Goal: Information Seeking & Learning: Check status

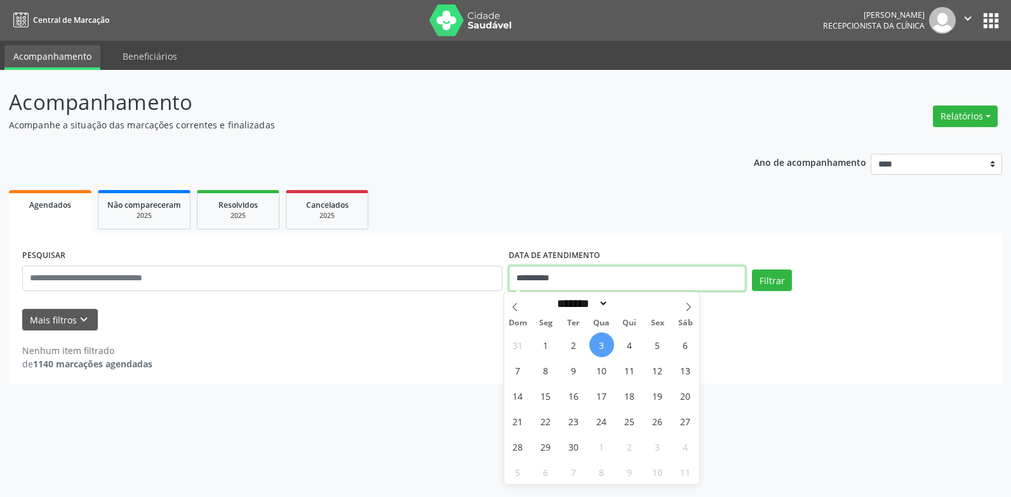
click at [563, 274] on input "**********" at bounding box center [627, 277] width 237 height 25
click at [629, 345] on span "4" at bounding box center [629, 344] width 25 height 25
type input "**********"
click at [629, 345] on span "4" at bounding box center [629, 344] width 25 height 25
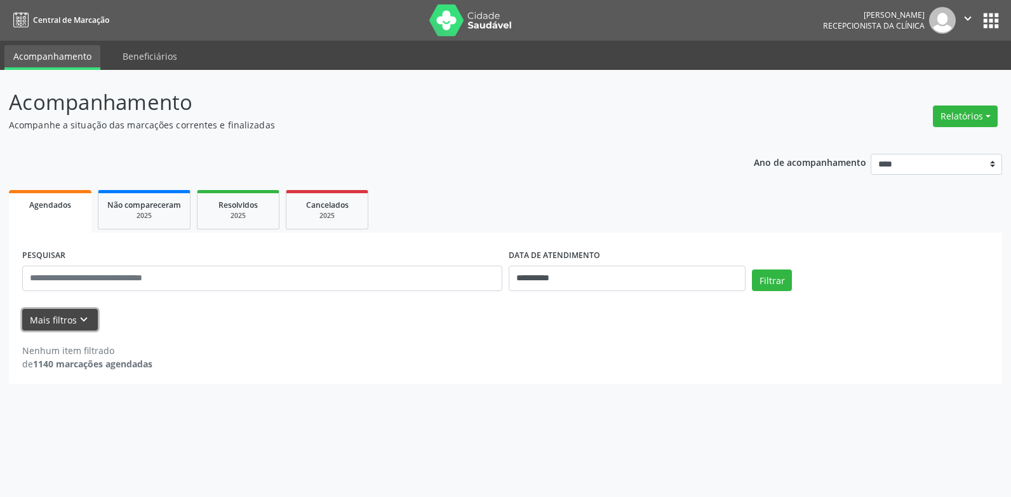
click at [74, 312] on button "Mais filtros keyboard_arrow_down" at bounding box center [60, 320] width 76 height 22
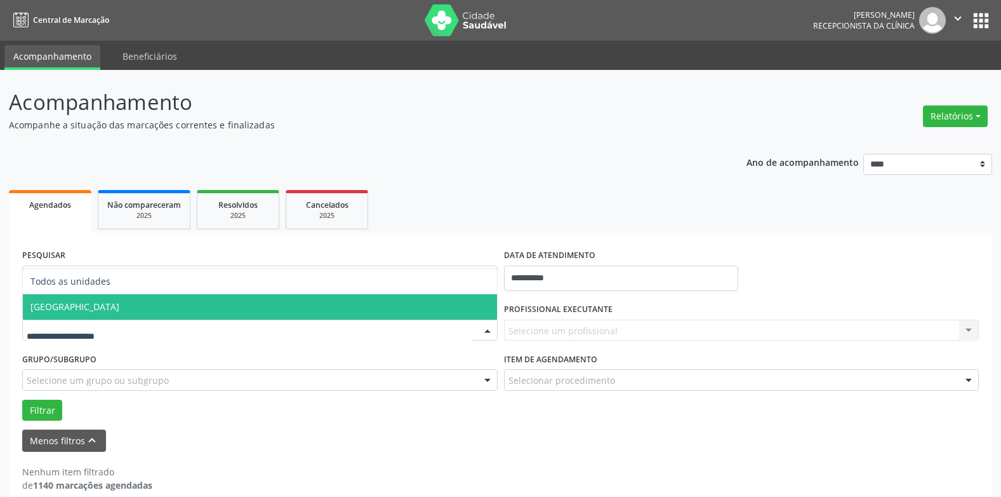
click at [81, 311] on span "[GEOGRAPHIC_DATA]" at bounding box center [74, 306] width 89 height 12
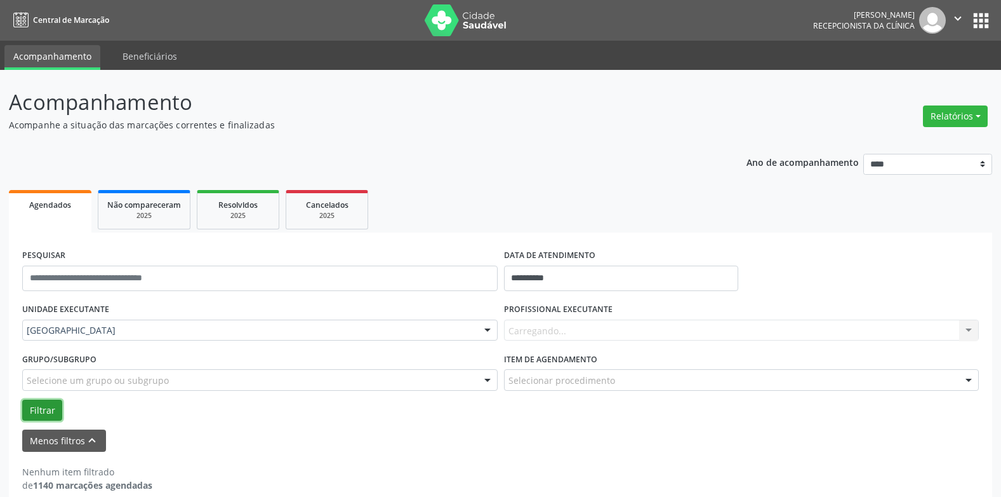
click at [44, 406] on button "Filtrar" at bounding box center [42, 410] width 40 height 22
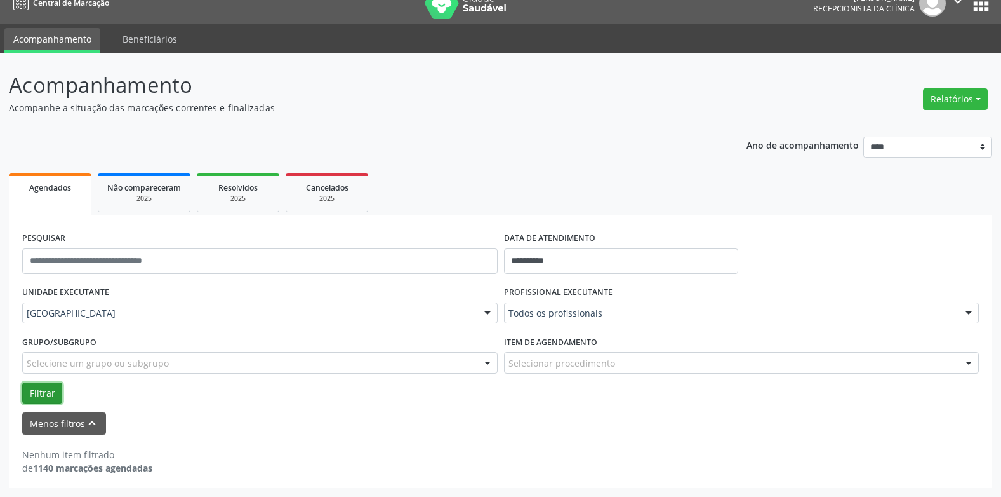
click at [41, 392] on button "Filtrar" at bounding box center [42, 393] width 40 height 22
click at [551, 255] on input "**********" at bounding box center [621, 260] width 234 height 25
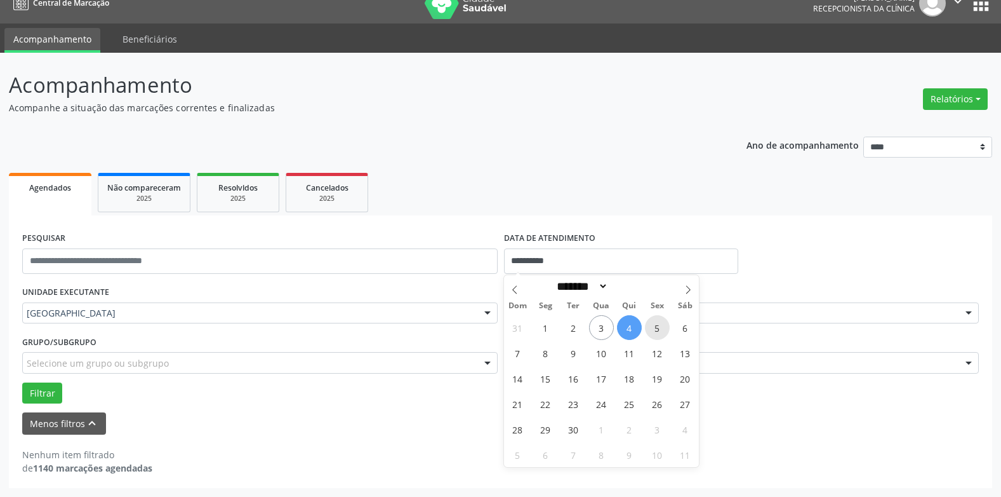
click at [657, 325] on span "5" at bounding box center [657, 327] width 25 height 25
type input "**********"
click at [657, 325] on span "5" at bounding box center [657, 327] width 25 height 25
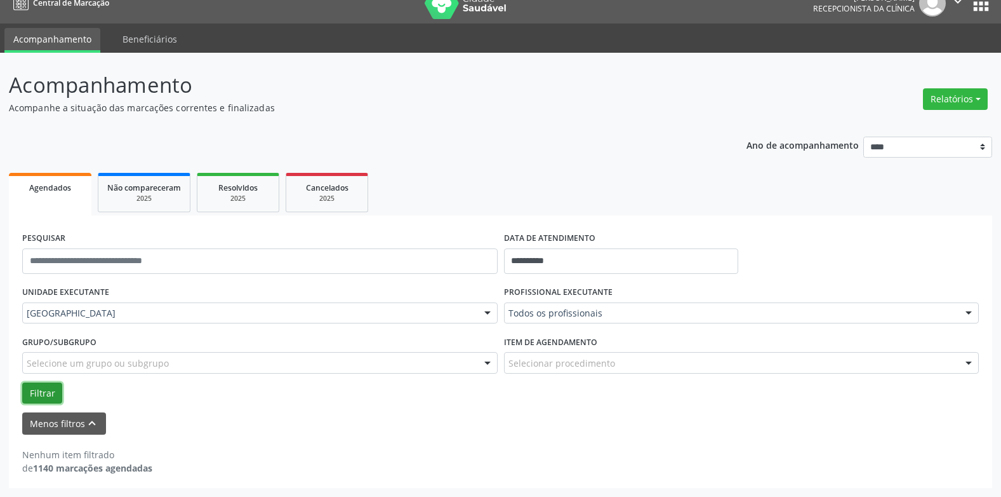
click at [46, 391] on button "Filtrar" at bounding box center [42, 393] width 40 height 22
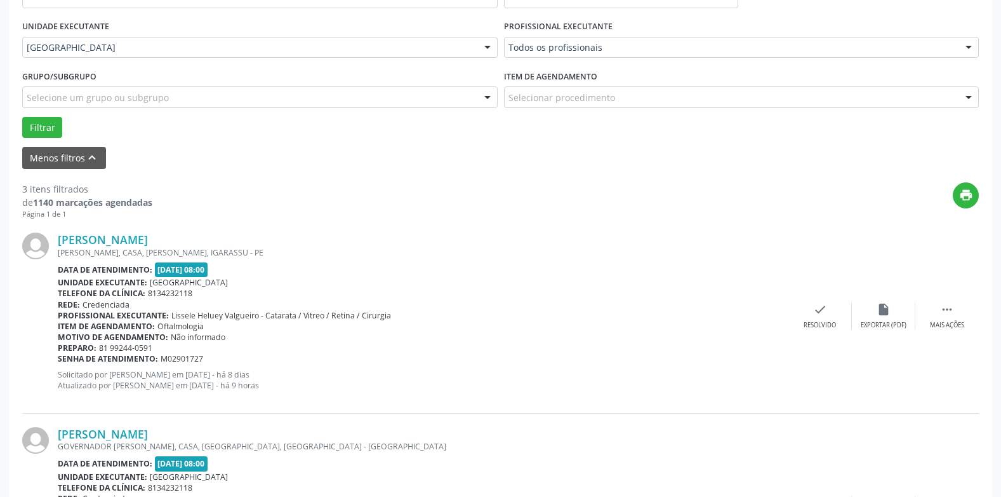
scroll to position [228, 0]
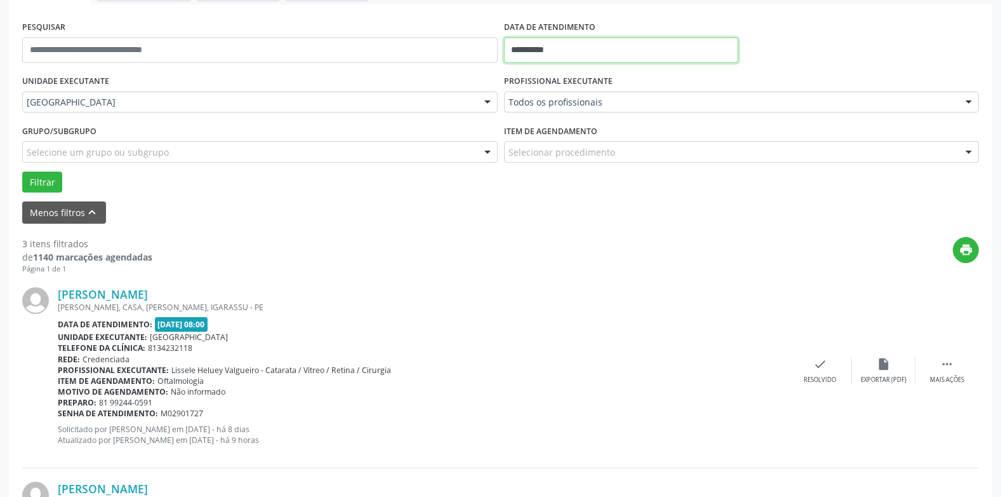
click at [521, 45] on input "**********" at bounding box center [621, 49] width 234 height 25
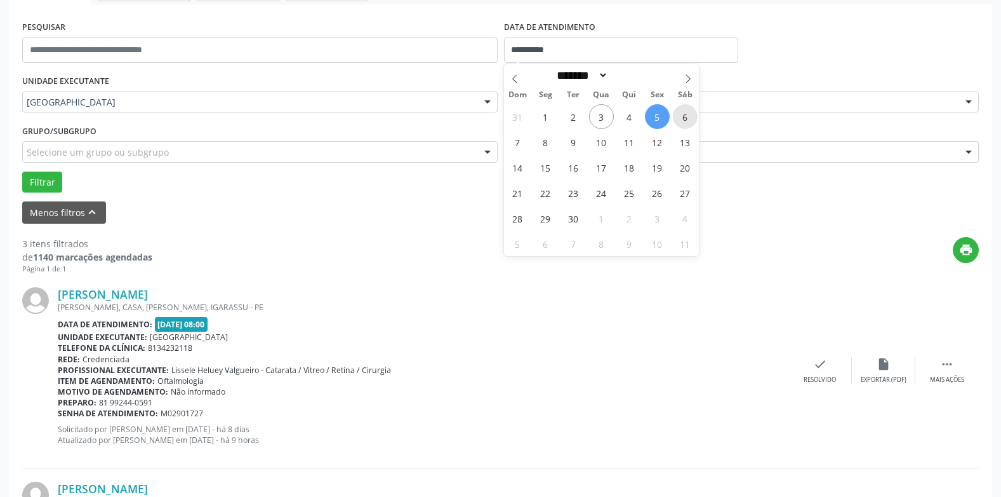
click at [684, 116] on span "6" at bounding box center [685, 116] width 25 height 25
type input "**********"
click at [684, 116] on span "6" at bounding box center [685, 116] width 25 height 25
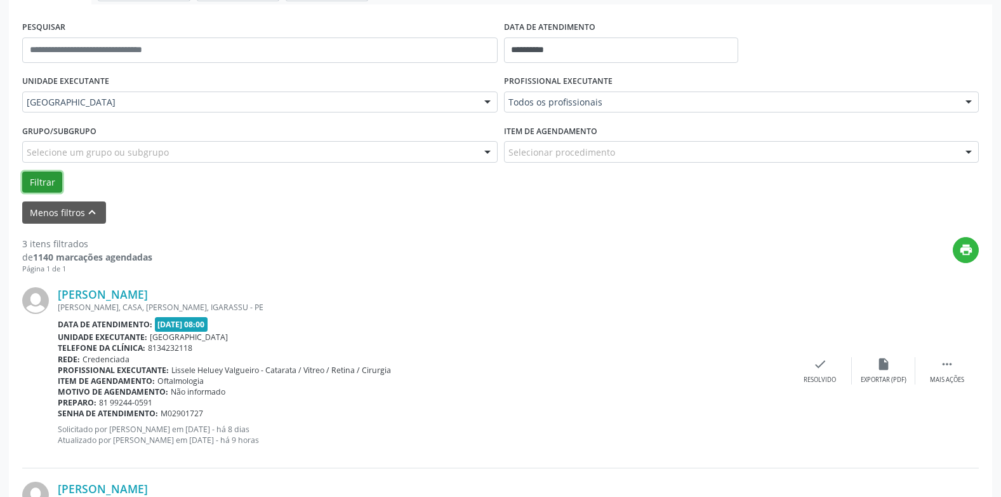
click at [46, 184] on button "Filtrar" at bounding box center [42, 182] width 40 height 22
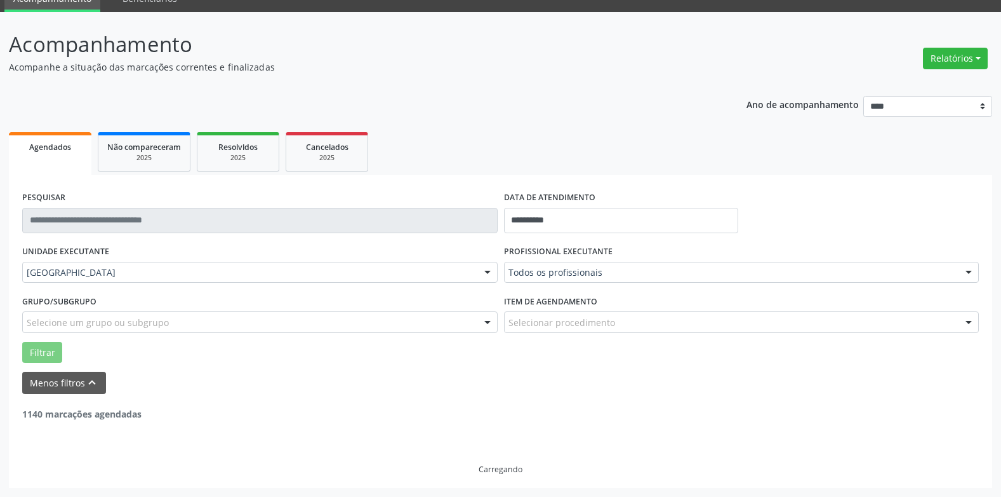
scroll to position [17, 0]
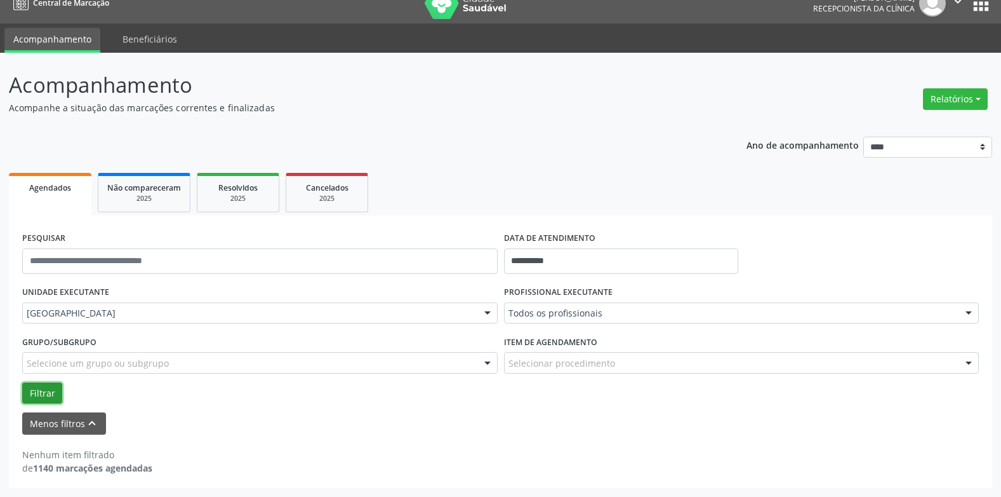
click at [46, 392] on button "Filtrar" at bounding box center [42, 393] width 40 height 22
click at [538, 263] on input "**********" at bounding box center [621, 260] width 234 height 25
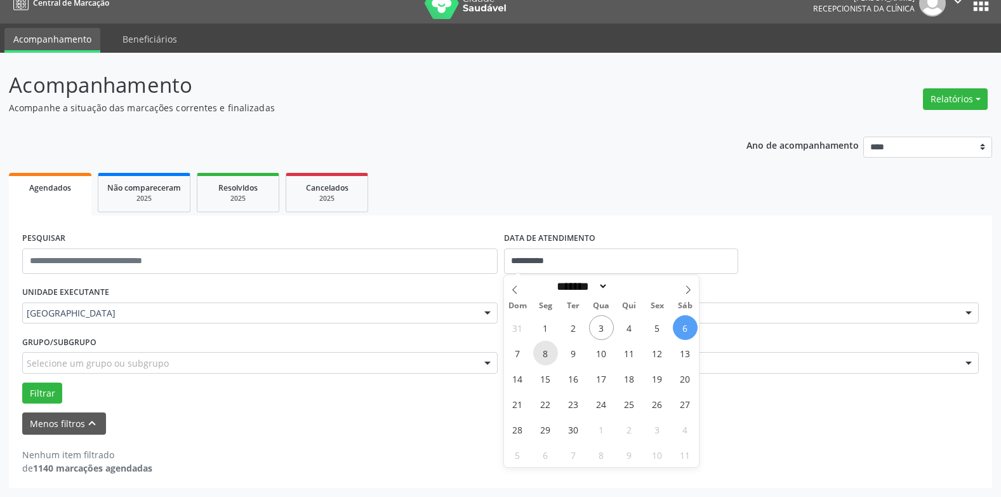
click at [544, 349] on span "8" at bounding box center [545, 352] width 25 height 25
type input "**********"
click at [544, 349] on span "8" at bounding box center [545, 352] width 25 height 25
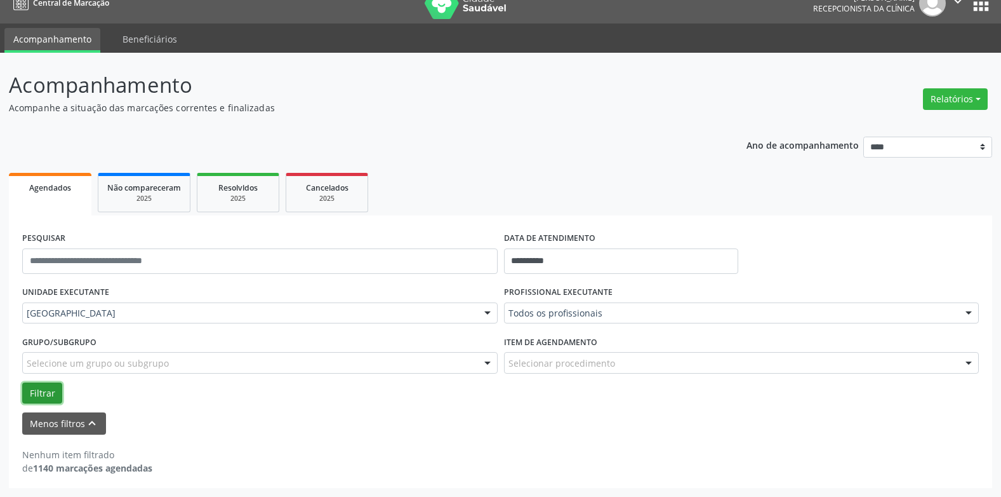
click at [42, 390] on button "Filtrar" at bounding box center [42, 393] width 40 height 22
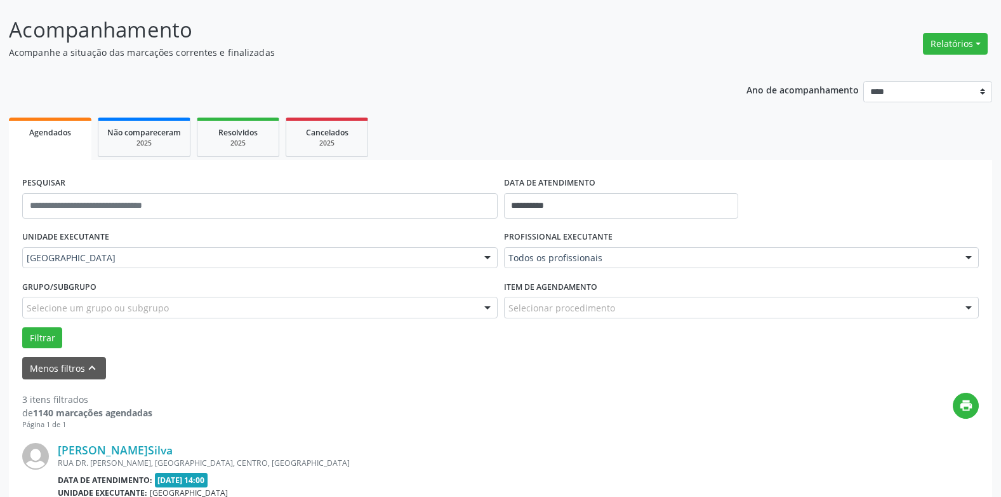
scroll to position [68, 0]
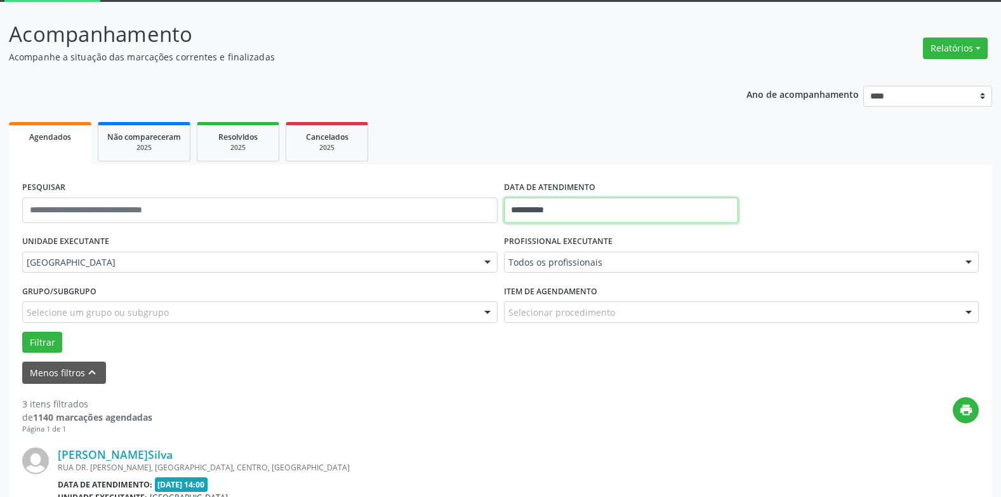
click at [545, 209] on input "**********" at bounding box center [621, 209] width 234 height 25
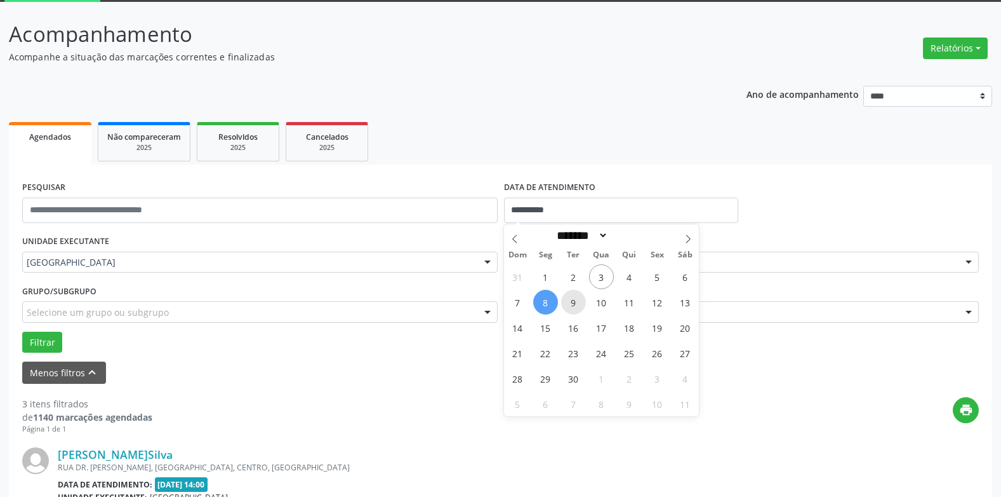
click at [574, 301] on span "9" at bounding box center [573, 302] width 25 height 25
type input "**********"
click at [574, 301] on span "9" at bounding box center [573, 302] width 25 height 25
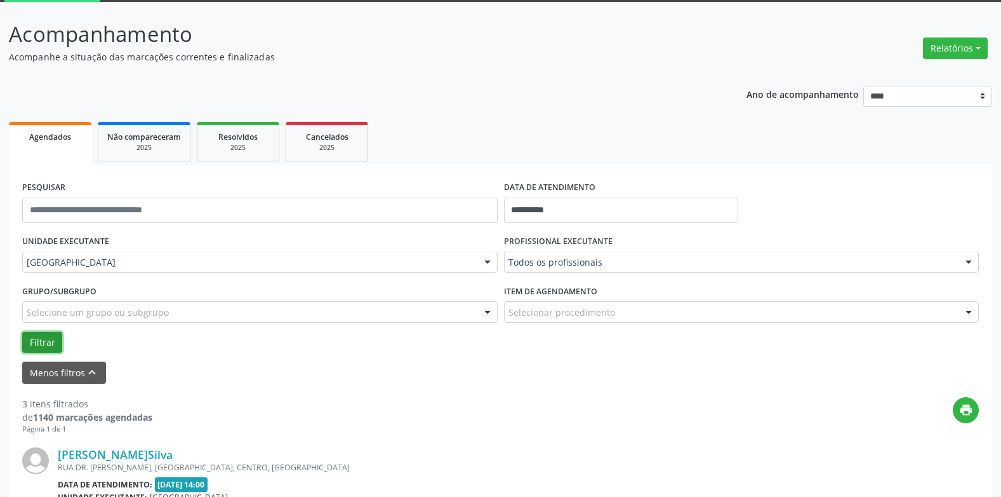
click at [32, 340] on button "Filtrar" at bounding box center [42, 342] width 40 height 22
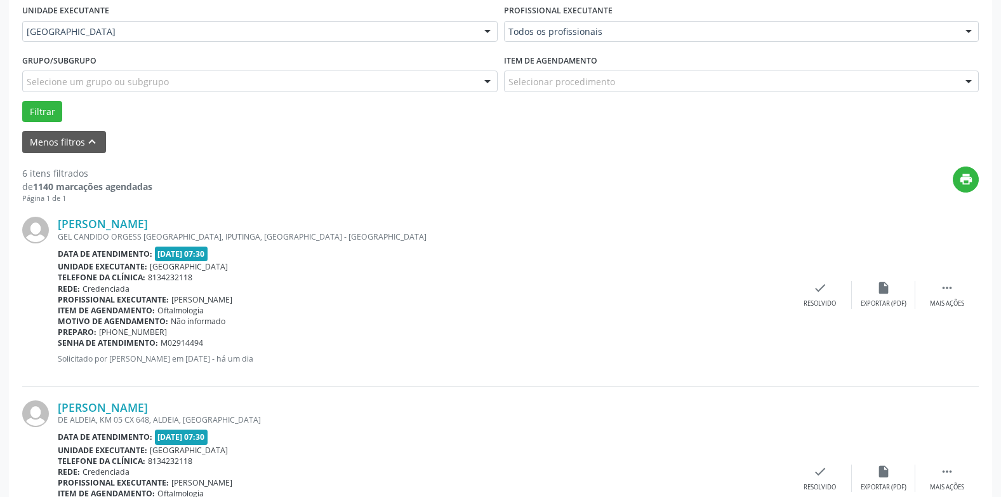
scroll to position [322, 0]
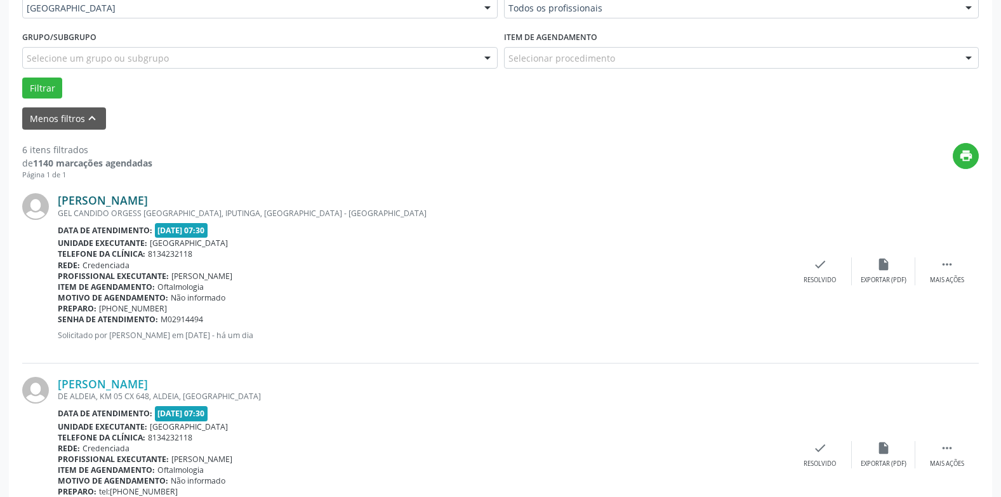
click at [124, 197] on link "[PERSON_NAME]" at bounding box center [103, 200] width 90 height 14
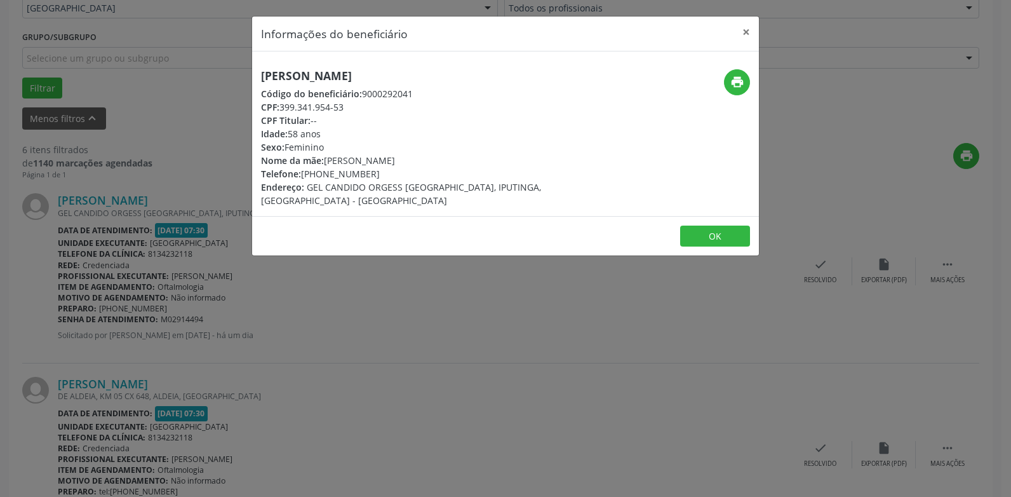
drag, startPoint x: 447, startPoint y: 77, endPoint x: 209, endPoint y: 51, distance: 239.5
click at [209, 51] on div "Informações do beneficiário × [PERSON_NAME] Código do beneficiário: 9000292041 …" at bounding box center [505, 248] width 1011 height 497
copy div "Informações do beneficiário × [PERSON_NAME]"
click at [462, 76] on h5 "[PERSON_NAME]" at bounding box center [421, 75] width 320 height 13
drag, startPoint x: 386, startPoint y: 69, endPoint x: 258, endPoint y: 69, distance: 128.3
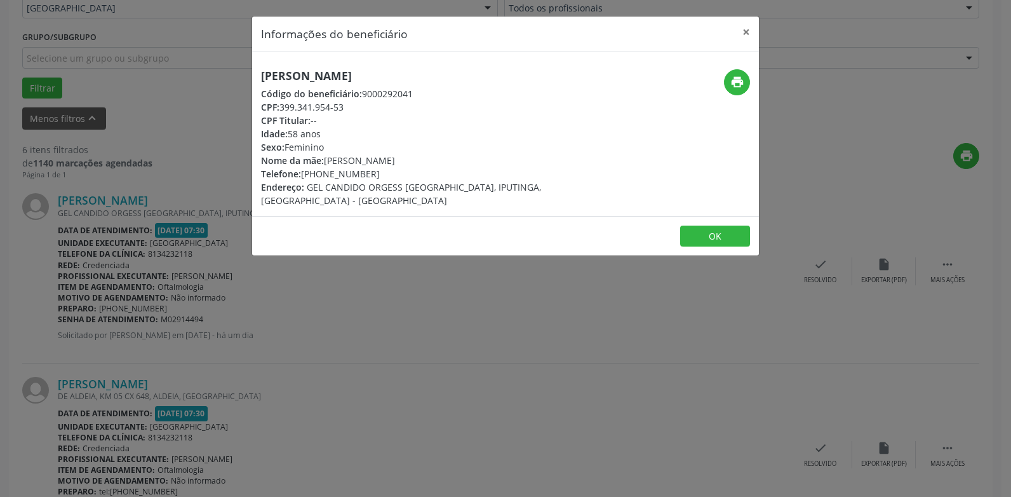
click at [258, 69] on div "[PERSON_NAME] Código do beneficiário: 9000292041 CPF: 399.341.954-53 CPF Titula…" at bounding box center [421, 138] width 338 height 138
drag, startPoint x: 385, startPoint y: 172, endPoint x: 251, endPoint y: 169, distance: 134.0
click at [251, 169] on div "Informações do beneficiário × [PERSON_NAME] Código do beneficiário: 9000292041 …" at bounding box center [505, 136] width 508 height 241
click at [422, 111] on div "CPF: 399.341.954-53" at bounding box center [421, 106] width 320 height 13
click at [737, 78] on icon "print" at bounding box center [737, 82] width 14 height 14
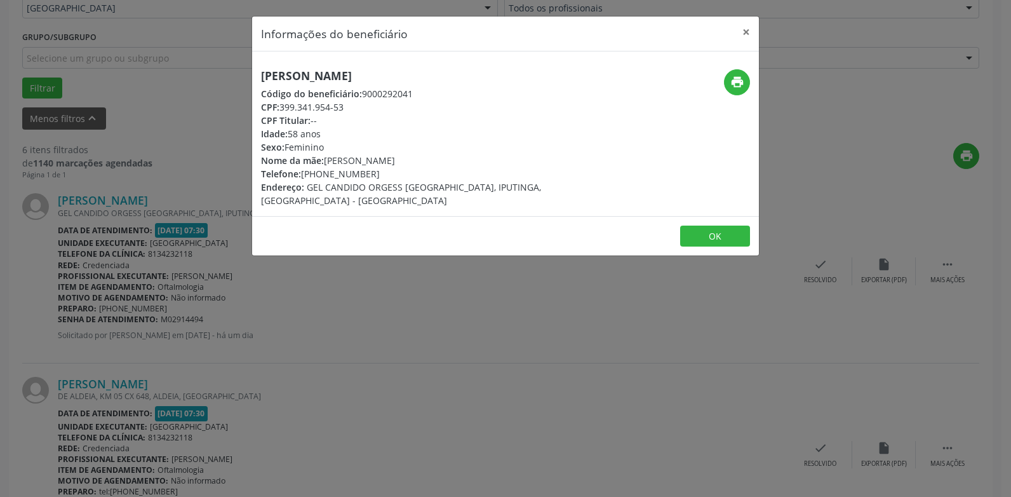
drag, startPoint x: 376, startPoint y: 175, endPoint x: 246, endPoint y: 180, distance: 130.3
click at [246, 180] on div "Informações do beneficiário × [PERSON_NAME] Código do beneficiário: 9000292041 …" at bounding box center [505, 248] width 1011 height 497
copy div "Telefone: [PHONE_NUMBER]"
click at [745, 31] on button "×" at bounding box center [745, 32] width 25 height 31
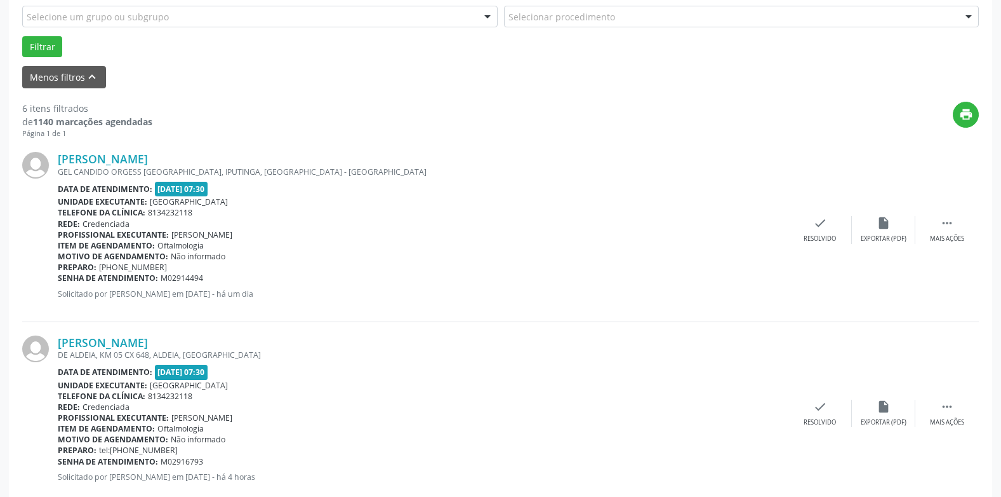
scroll to position [385, 0]
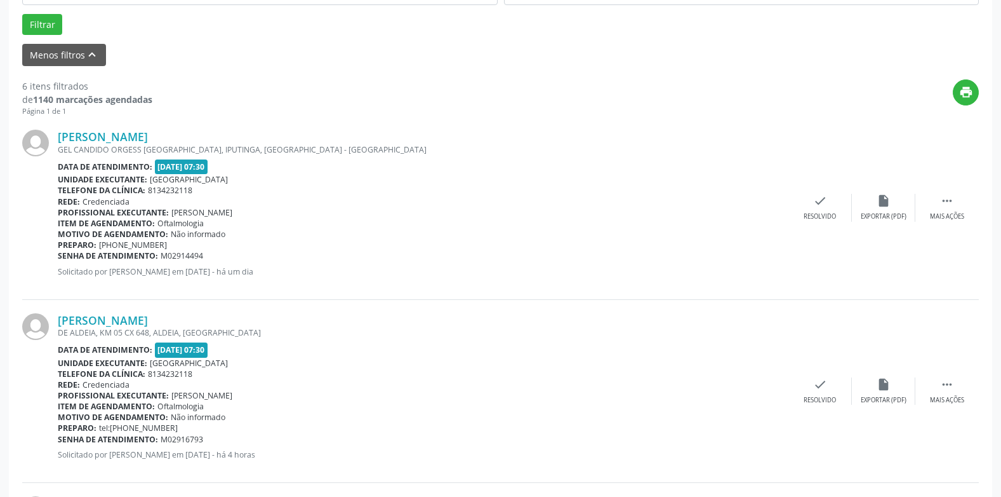
drag, startPoint x: 58, startPoint y: 244, endPoint x: 208, endPoint y: 255, distance: 150.2
click at [208, 255] on div "[PERSON_NAME] GEL CANDIDO ORGESS [GEOGRAPHIC_DATA], IPUTINGA, [GEOGRAPHIC_DATA]…" at bounding box center [423, 208] width 731 height 156
drag, startPoint x: 208, startPoint y: 255, endPoint x: 203, endPoint y: 260, distance: 8.1
click at [203, 260] on span "M02914494" at bounding box center [182, 255] width 43 height 11
click at [213, 257] on div "Senha de atendimento: M02914494" at bounding box center [423, 255] width 731 height 11
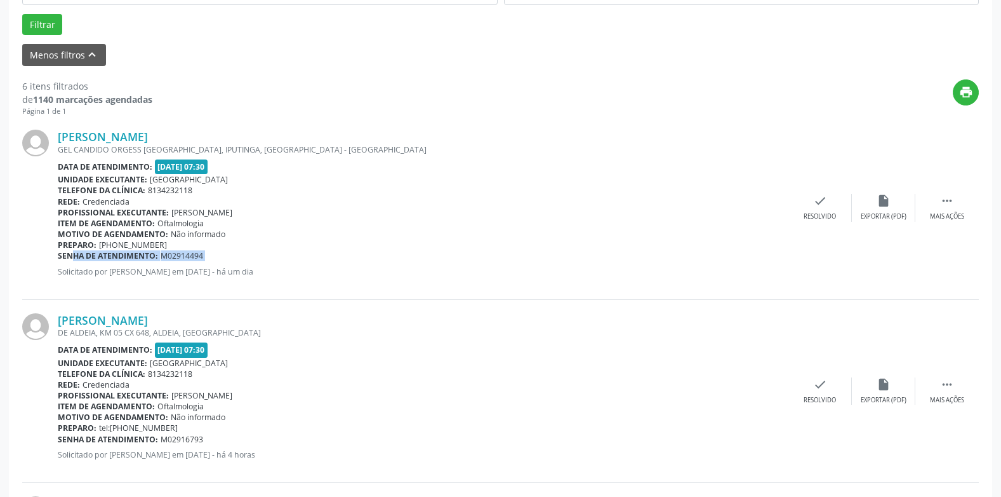
drag, startPoint x: 214, startPoint y: 256, endPoint x: 59, endPoint y: 254, distance: 155.0
click at [59, 254] on div "Senha de atendimento: M02914494" at bounding box center [423, 255] width 731 height 11
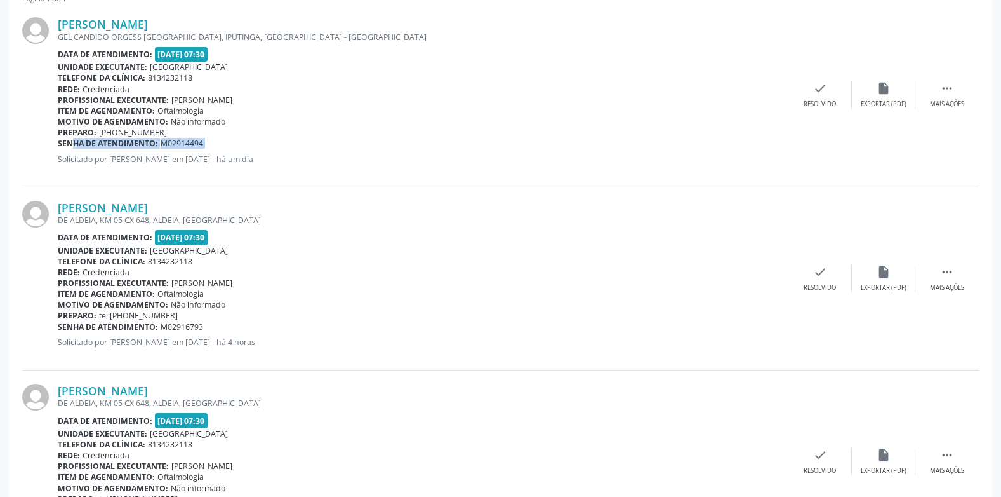
scroll to position [512, 0]
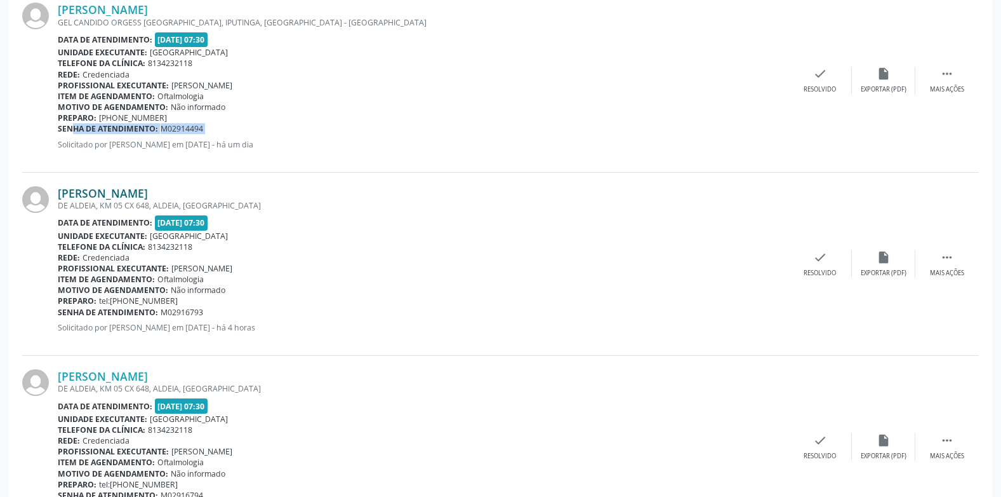
click at [134, 194] on link "[PERSON_NAME]" at bounding box center [103, 193] width 90 height 14
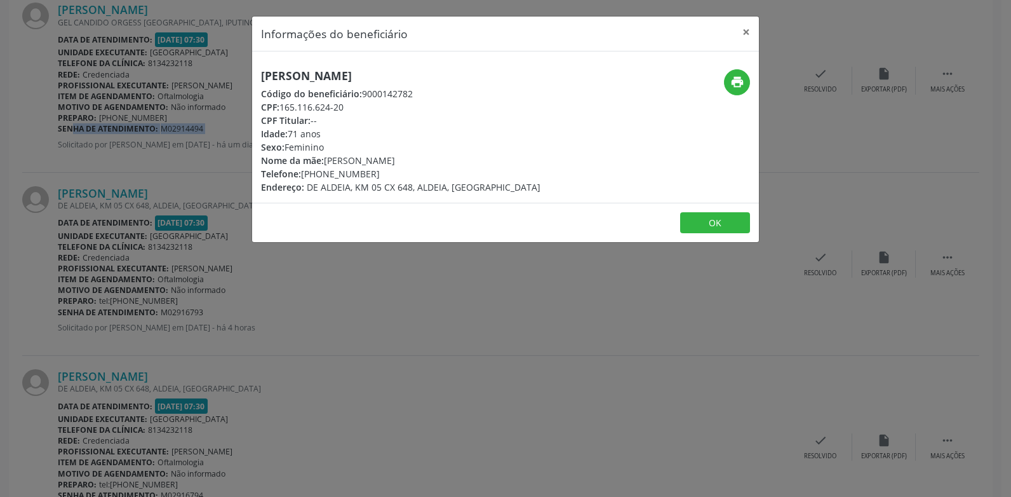
drag, startPoint x: 458, startPoint y: 74, endPoint x: 248, endPoint y: 73, distance: 210.2
click at [248, 73] on div "Informações do beneficiário × [PERSON_NAME] Código do beneficiário: 9000142782 …" at bounding box center [505, 248] width 1011 height 497
copy h5 "[PERSON_NAME]"
click at [466, 117] on div "CPF Titular: --" at bounding box center [400, 120] width 279 height 13
click at [731, 79] on icon "print" at bounding box center [737, 82] width 14 height 14
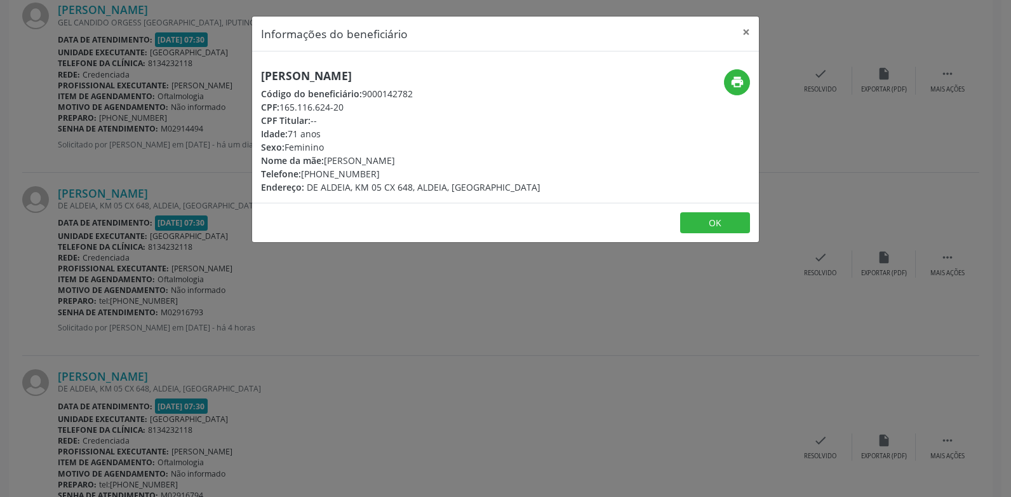
click at [364, 175] on div "Telefone: [PHONE_NUMBER]" at bounding box center [400, 173] width 279 height 13
drag, startPoint x: 364, startPoint y: 175, endPoint x: 375, endPoint y: 178, distance: 11.3
click at [369, 173] on div "Telefone: [PHONE_NUMBER]" at bounding box center [400, 173] width 279 height 13
drag, startPoint x: 377, startPoint y: 170, endPoint x: 258, endPoint y: 173, distance: 118.2
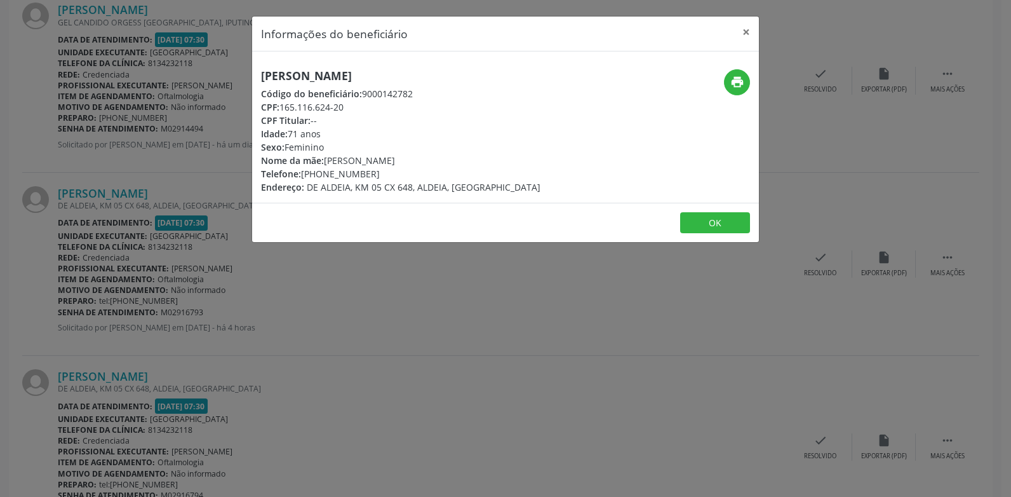
click at [258, 173] on div "[PERSON_NAME] Código do beneficiário: 9000142782 CPF: 165.116.624-20 CPF Titula…" at bounding box center [421, 131] width 338 height 124
copy div "Telefone: [PHONE_NUMBER]"
drag, startPoint x: 516, startPoint y: 163, endPoint x: 539, endPoint y: 152, distance: 26.1
click at [516, 163] on div "Nome da mãe: [PERSON_NAME]" at bounding box center [400, 160] width 279 height 13
click at [739, 28] on button "×" at bounding box center [745, 32] width 25 height 31
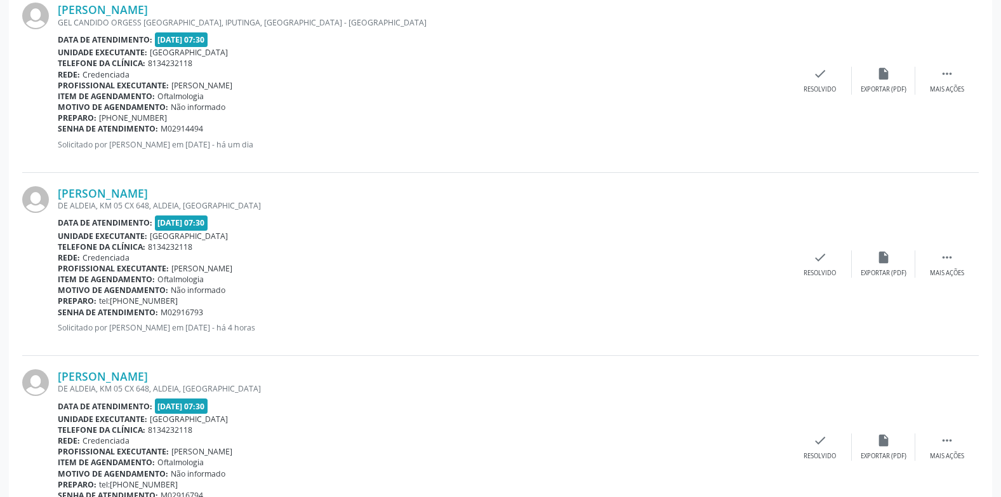
drag, startPoint x: 211, startPoint y: 313, endPoint x: 58, endPoint y: 316, distance: 153.1
click at [58, 316] on div "Senha de atendimento: M02916793" at bounding box center [423, 312] width 731 height 11
copy div "Senha de atendimento: M02916793"
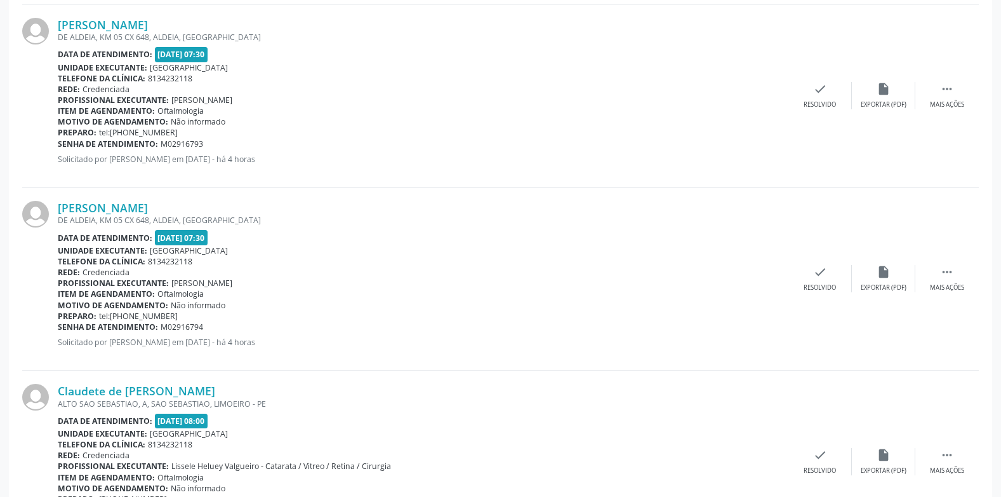
scroll to position [703, 0]
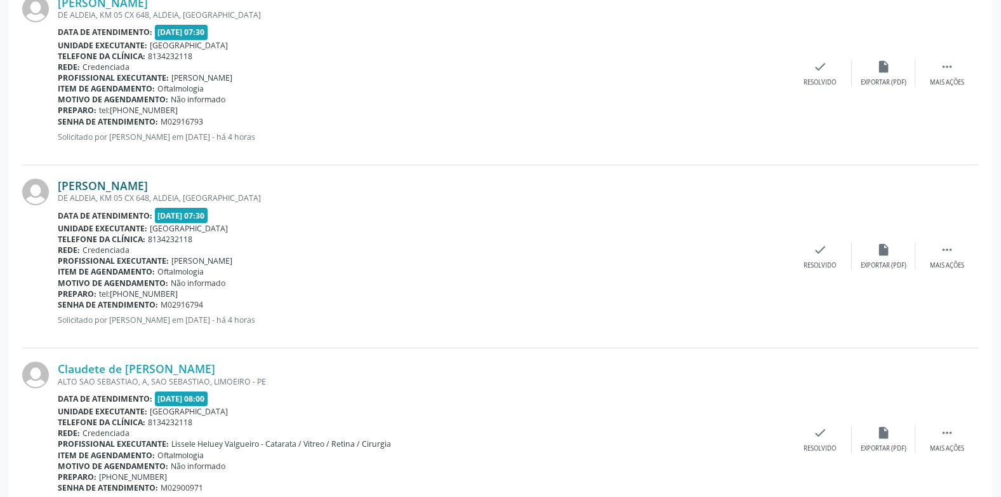
click at [148, 182] on link "[PERSON_NAME]" at bounding box center [103, 185] width 90 height 14
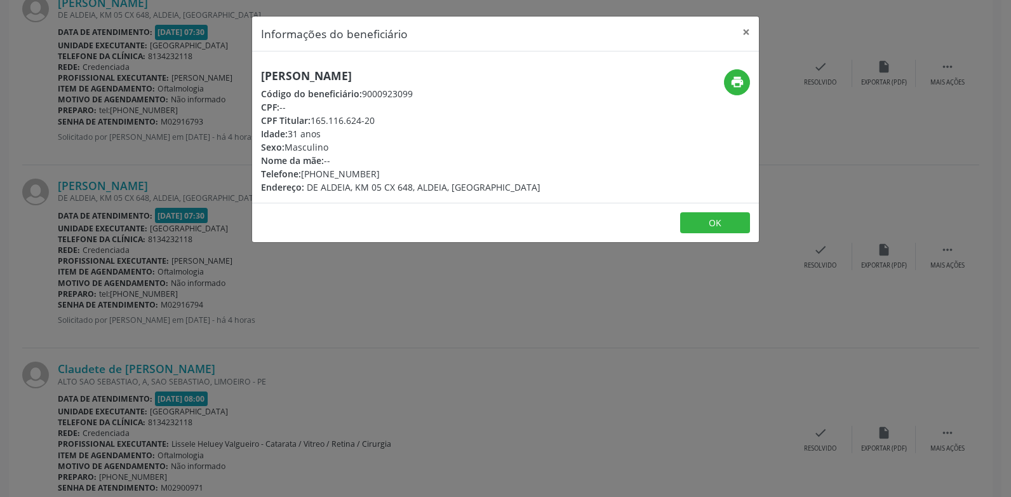
drag, startPoint x: 489, startPoint y: 72, endPoint x: 257, endPoint y: 81, distance: 231.9
click at [257, 81] on div "[PERSON_NAME] Código do beneficiário: 9000923099 CPF: -- CPF Titular: 165.116.6…" at bounding box center [421, 131] width 338 height 124
copy h5 "[PERSON_NAME]"
click at [382, 173] on div "Telefone: [PHONE_NUMBER]" at bounding box center [400, 173] width 279 height 13
click at [730, 77] on icon "print" at bounding box center [737, 82] width 14 height 14
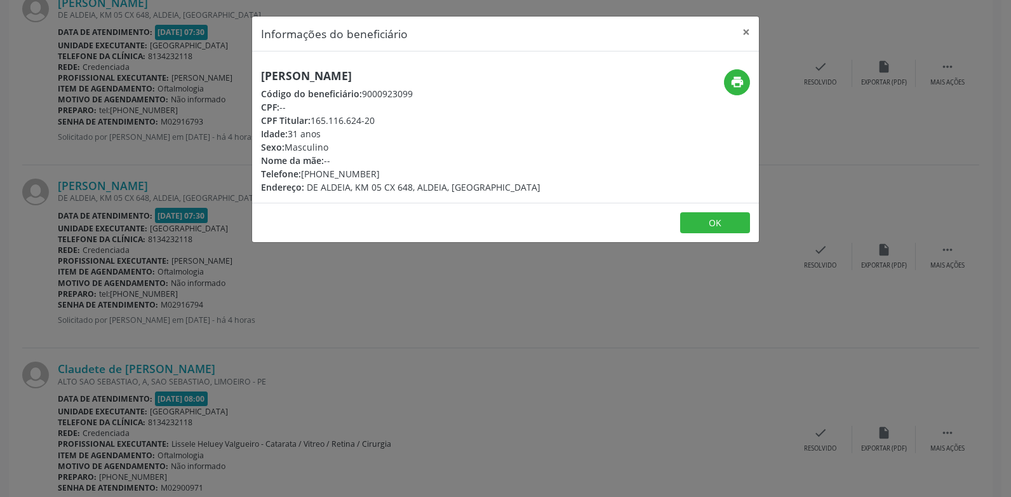
drag, startPoint x: 342, startPoint y: 168, endPoint x: 239, endPoint y: 168, distance: 102.9
click at [239, 168] on div "Informações do beneficiário × [PERSON_NAME] Código do beneficiário: 9000923099 …" at bounding box center [505, 248] width 1011 height 497
copy div "Telefone: [PHONE_NUMBER]"
click at [559, 164] on div "[PERSON_NAME] Código do beneficiário: 9000923099 CPF: -- CPF Titular: 165.116.6…" at bounding box center [421, 131] width 338 height 124
click at [747, 28] on button "×" at bounding box center [745, 32] width 25 height 31
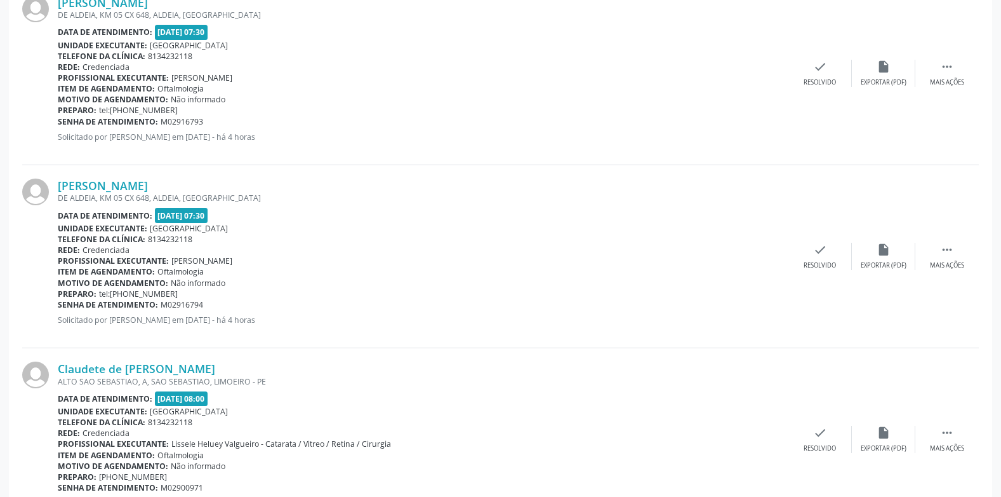
click at [321, 239] on div "Telefone da clínica: 8134232118" at bounding box center [423, 239] width 731 height 11
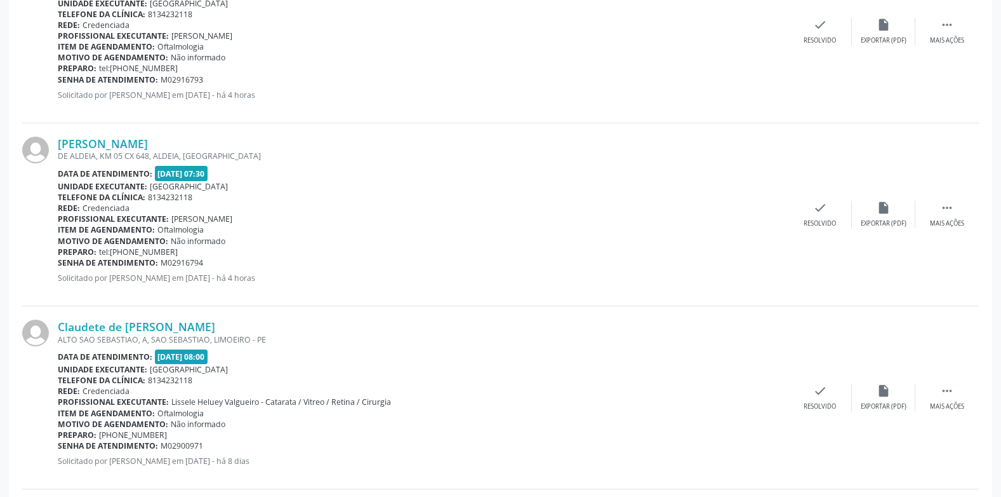
scroll to position [766, 0]
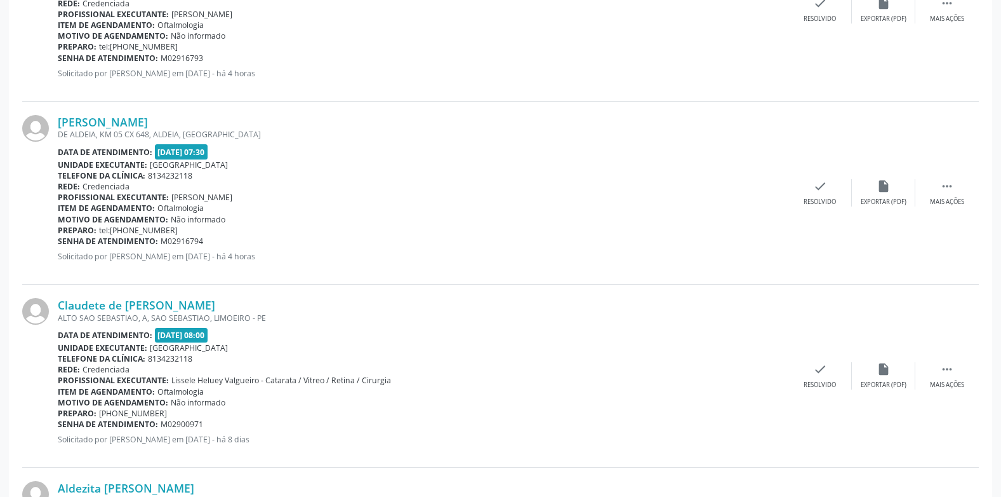
drag, startPoint x: 219, startPoint y: 243, endPoint x: 58, endPoint y: 240, distance: 161.3
click at [58, 240] on div "Senha de atendimento: M02916794" at bounding box center [423, 241] width 731 height 11
copy div "Senha de atendimento: M02916794"
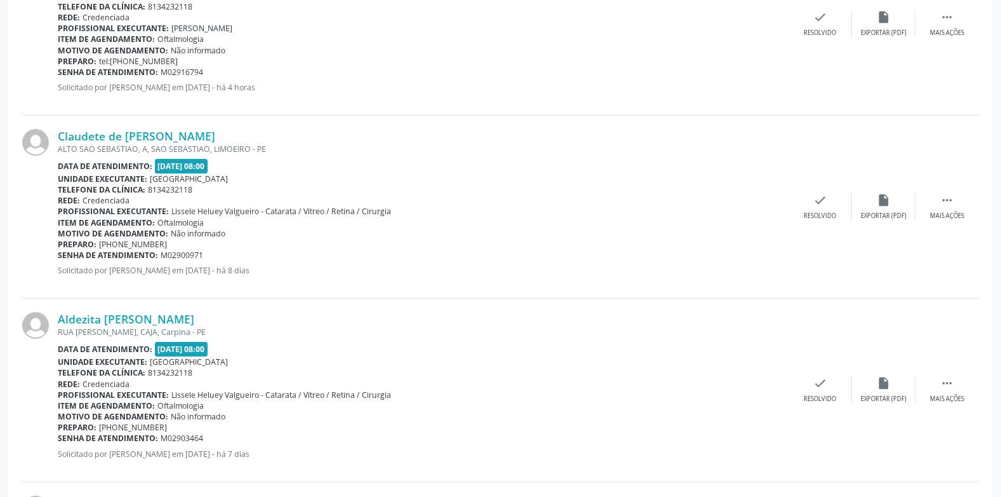
scroll to position [957, 0]
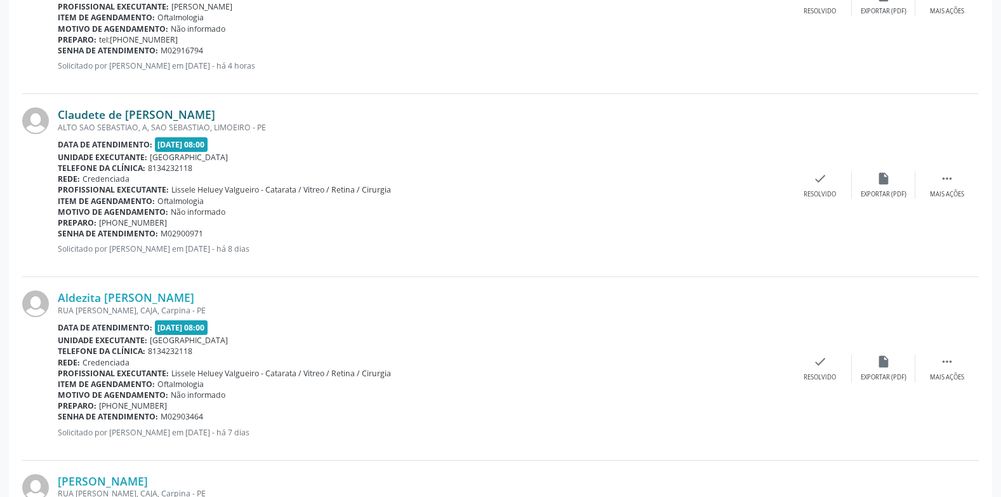
click at [142, 112] on link "Claudete de [PERSON_NAME]" at bounding box center [136, 114] width 157 height 14
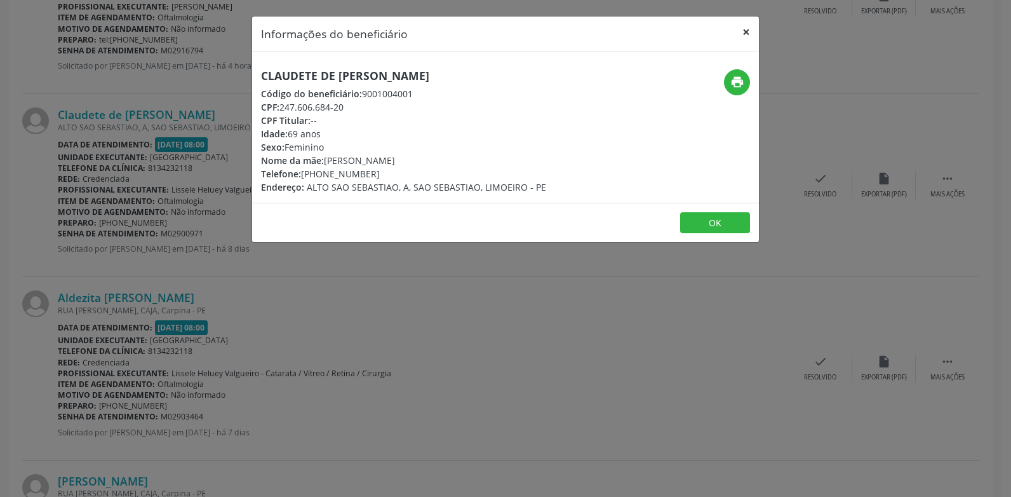
click at [754, 34] on button "×" at bounding box center [745, 32] width 25 height 31
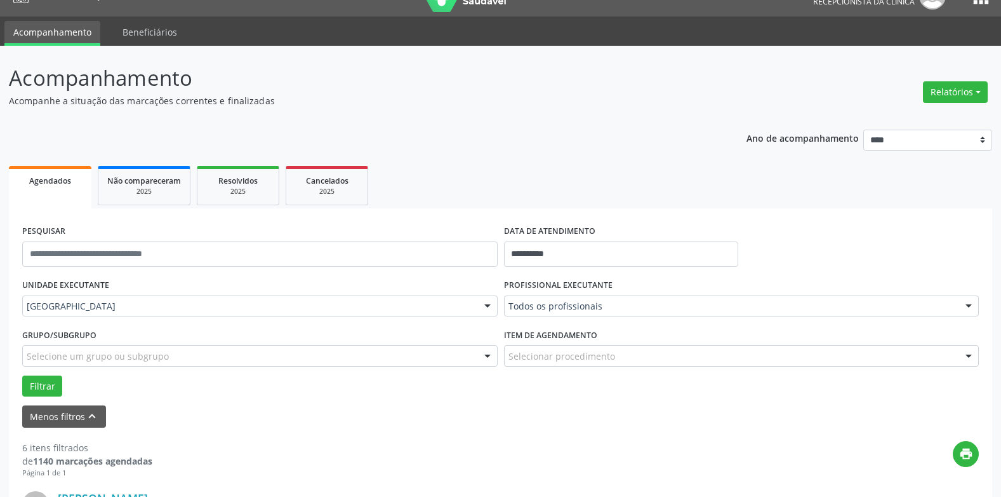
scroll to position [0, 0]
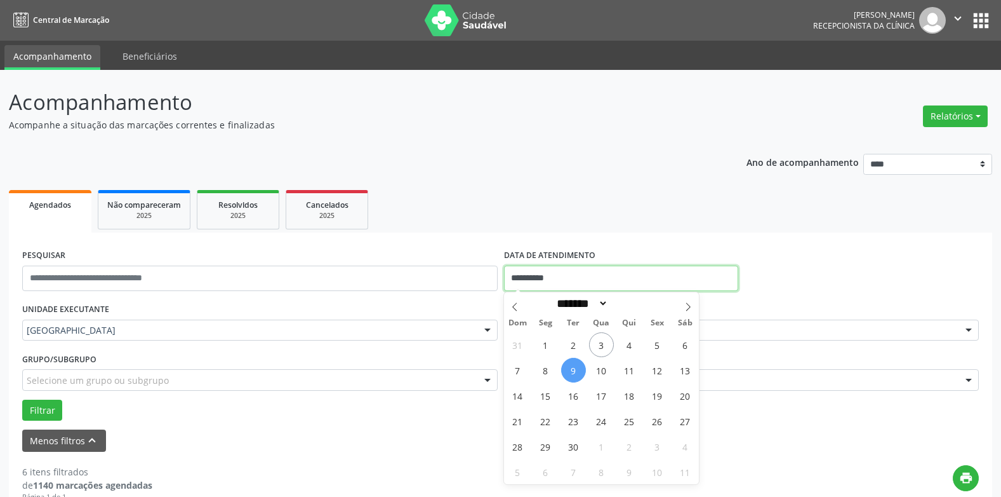
click at [545, 279] on input "**********" at bounding box center [621, 277] width 234 height 25
click at [601, 366] on span "10" at bounding box center [601, 370] width 25 height 25
type input "**********"
click at [601, 366] on span "10" at bounding box center [601, 370] width 25 height 25
select select "*"
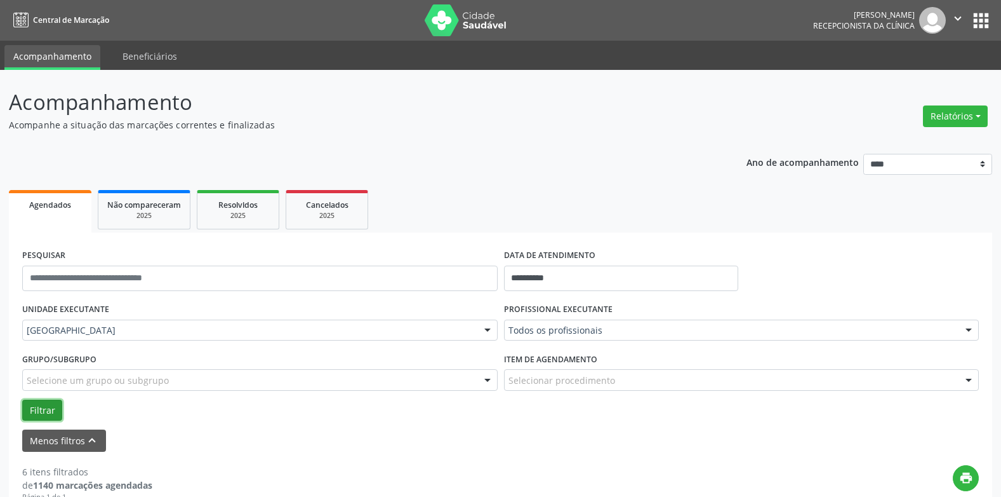
click at [44, 409] on button "Filtrar" at bounding box center [42, 410] width 40 height 22
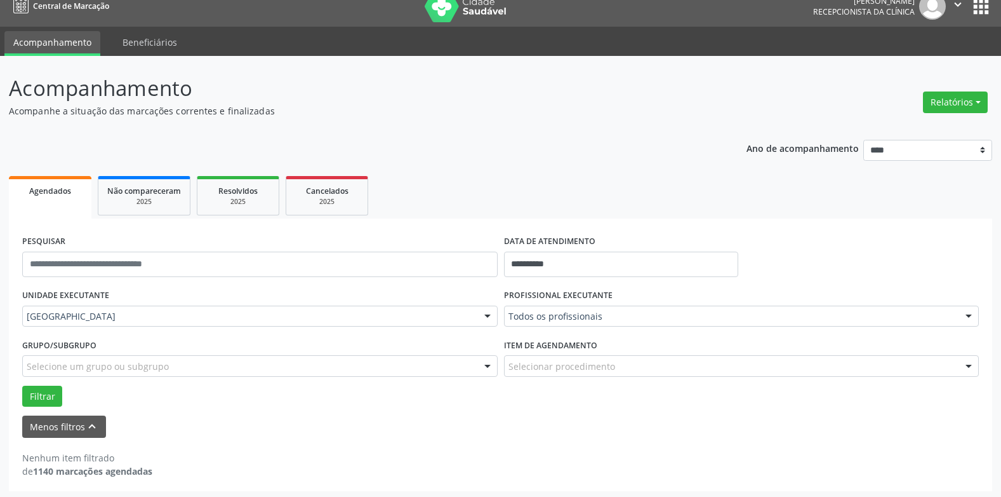
scroll to position [17, 0]
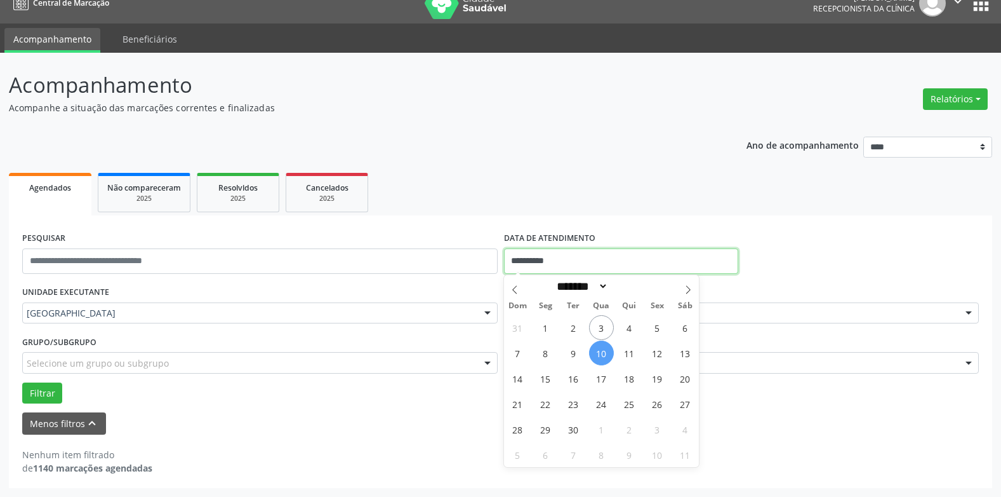
click at [537, 259] on input "**********" at bounding box center [621, 260] width 234 height 25
click at [628, 355] on span "11" at bounding box center [629, 352] width 25 height 25
type input "**********"
click at [628, 355] on span "11" at bounding box center [629, 352] width 25 height 25
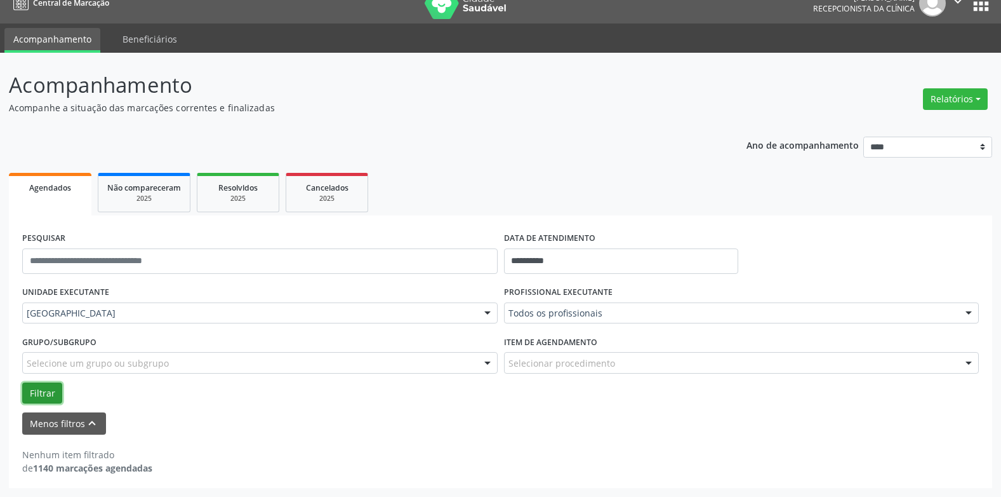
click at [41, 387] on button "Filtrar" at bounding box center [42, 393] width 40 height 22
click at [48, 398] on button "Filtrar" at bounding box center [42, 393] width 40 height 22
click at [540, 263] on input "**********" at bounding box center [621, 260] width 234 height 25
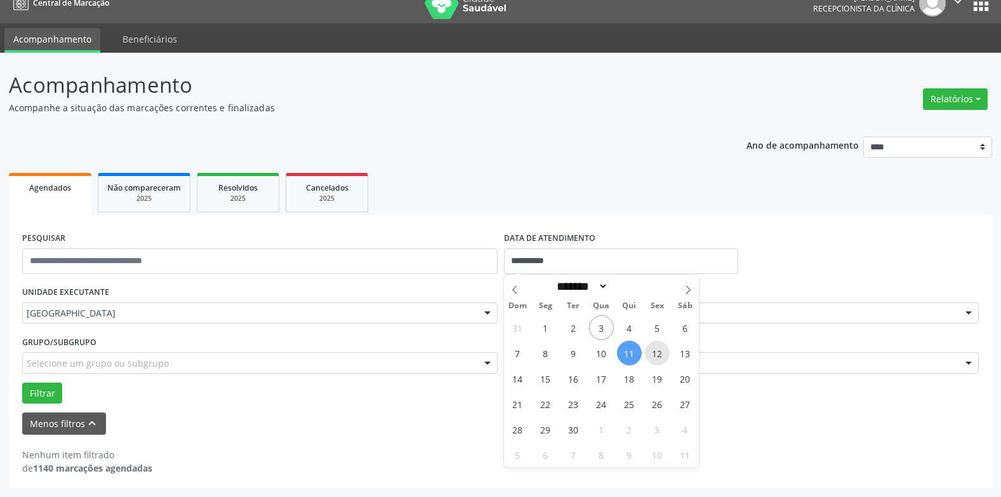
click at [655, 350] on span "12" at bounding box center [657, 352] width 25 height 25
type input "**********"
click at [655, 350] on span "12" at bounding box center [657, 352] width 25 height 25
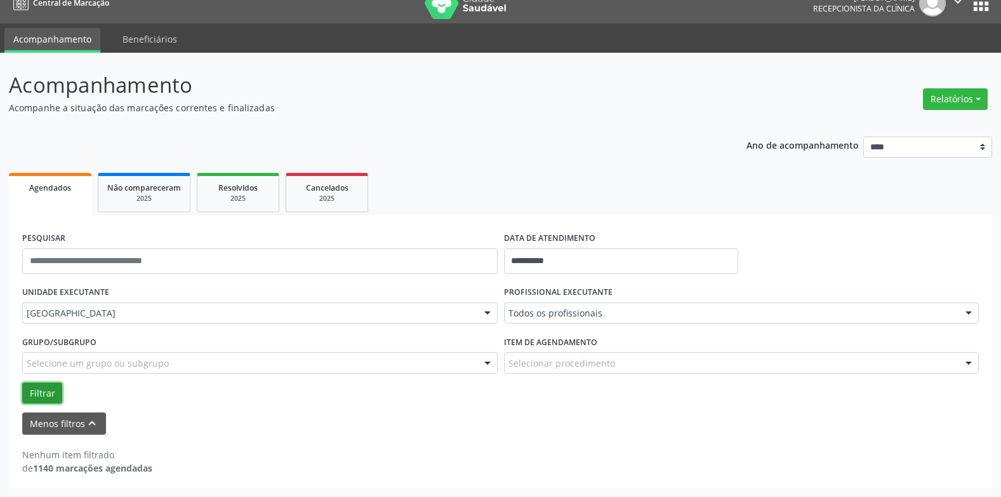
click at [44, 386] on button "Filtrar" at bounding box center [42, 393] width 40 height 22
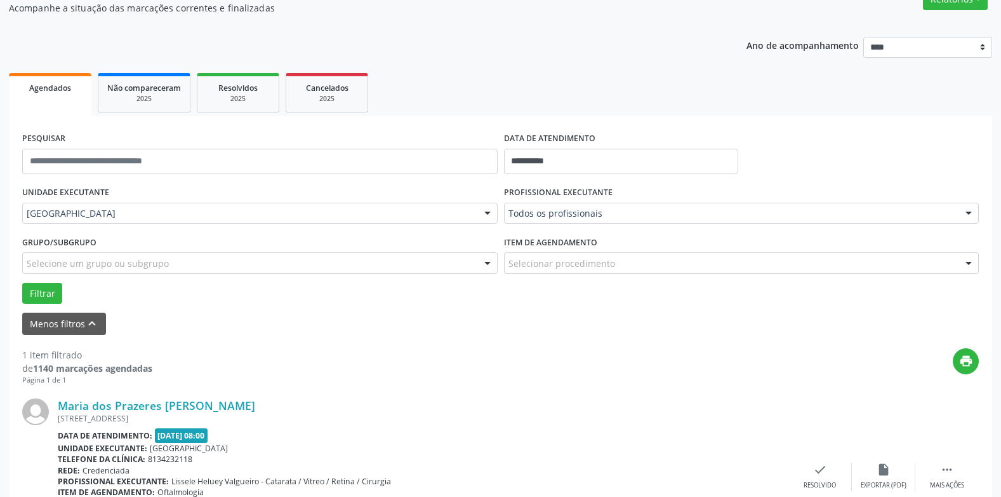
scroll to position [210, 0]
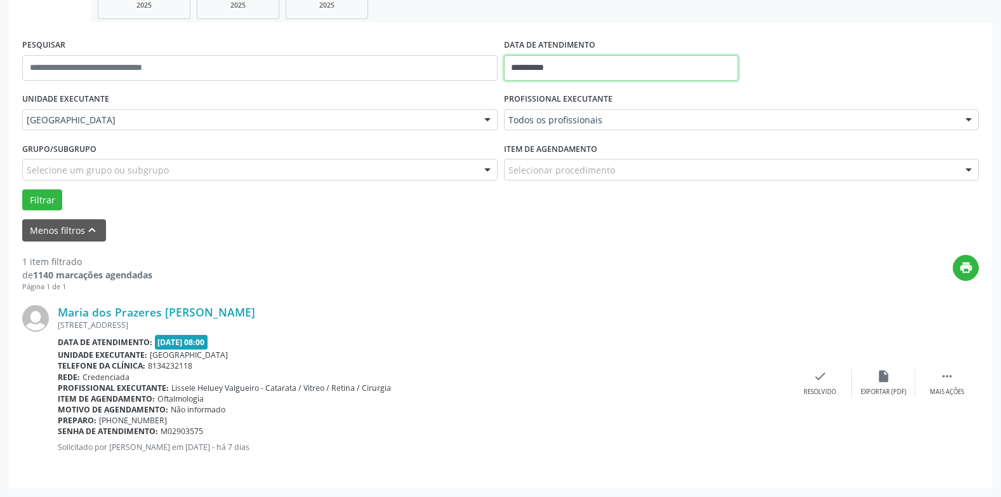
click at [541, 63] on input "**********" at bounding box center [621, 67] width 234 height 25
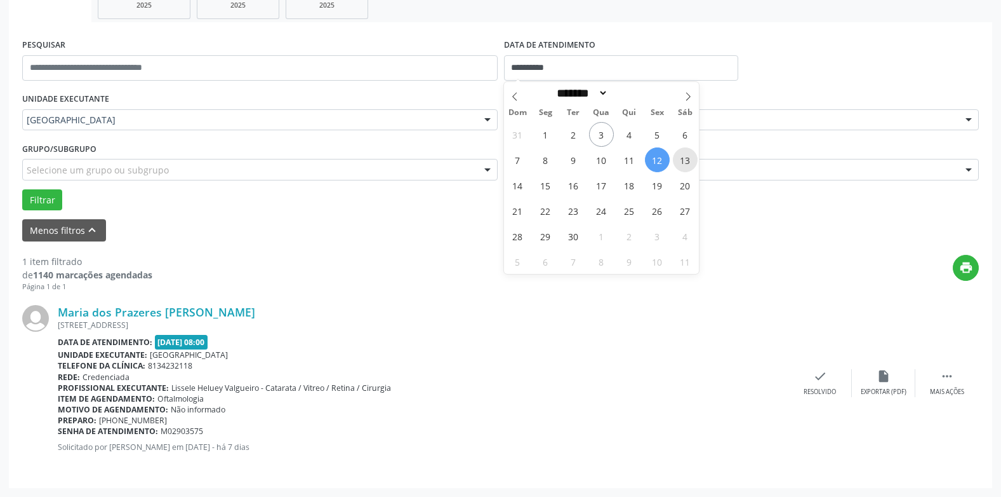
click at [686, 161] on span "13" at bounding box center [685, 159] width 25 height 25
type input "**********"
click at [686, 161] on span "13" at bounding box center [685, 159] width 25 height 25
select select "*"
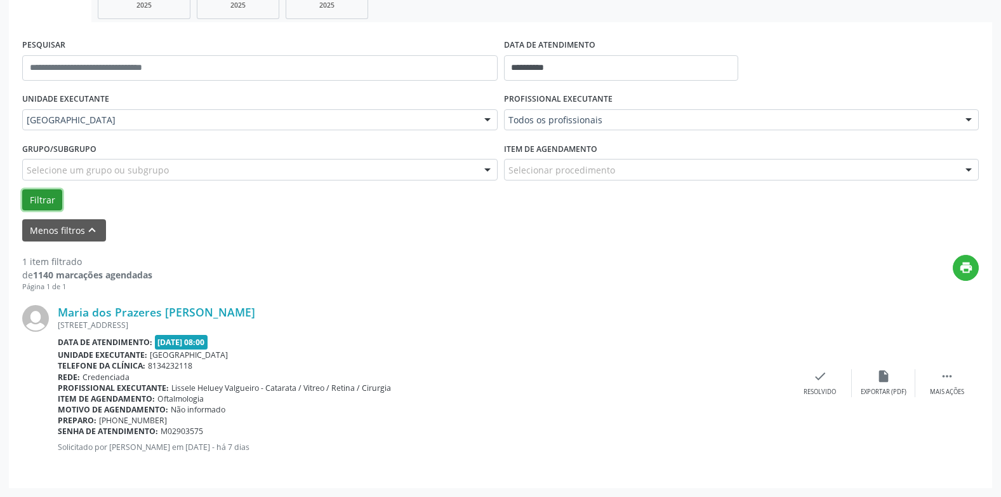
click at [46, 196] on button "Filtrar" at bounding box center [42, 200] width 40 height 22
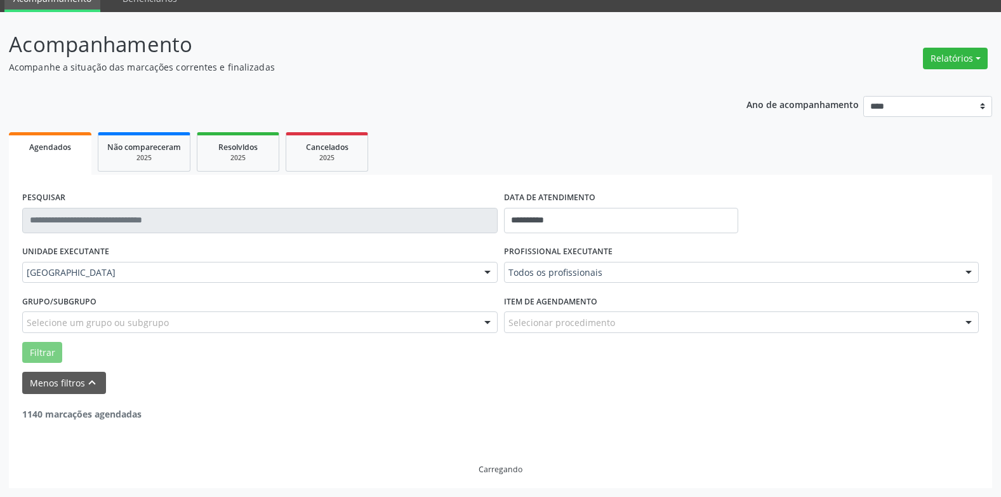
scroll to position [17, 0]
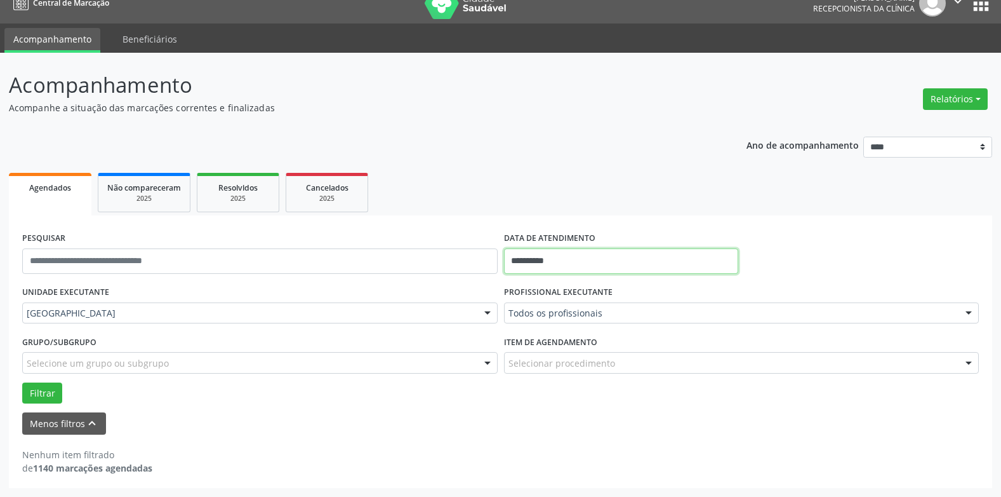
click at [548, 264] on input "**********" at bounding box center [621, 260] width 234 height 25
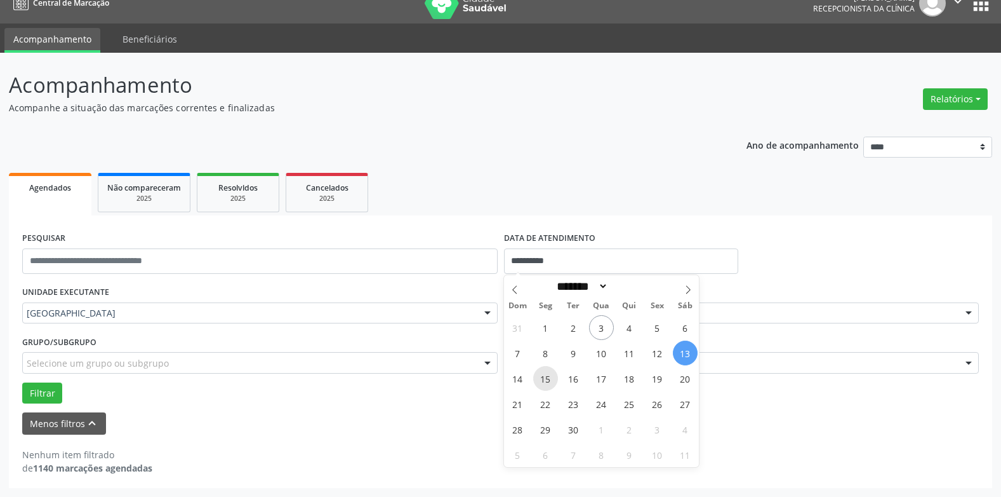
click at [545, 378] on span "15" at bounding box center [545, 378] width 25 height 25
type input "**********"
click at [545, 377] on span "15" at bounding box center [545, 378] width 25 height 25
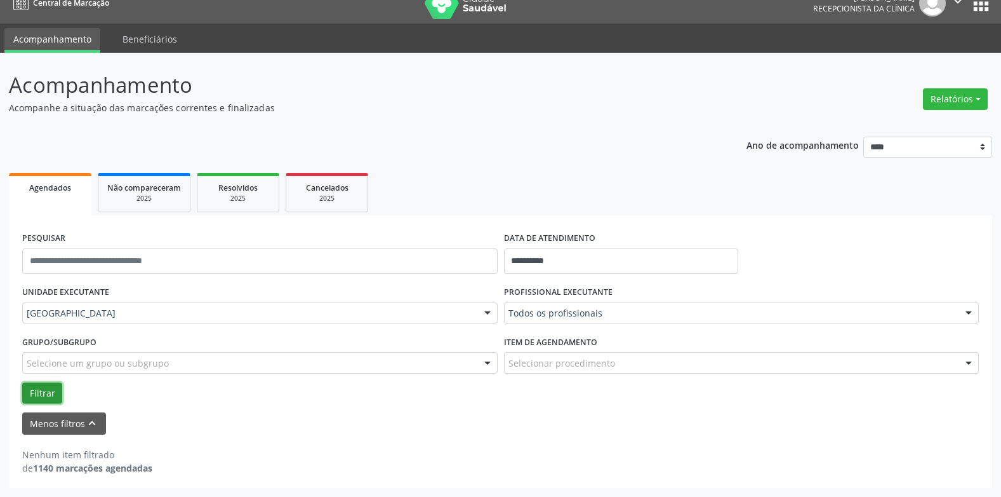
click at [41, 389] on button "Filtrar" at bounding box center [42, 393] width 40 height 22
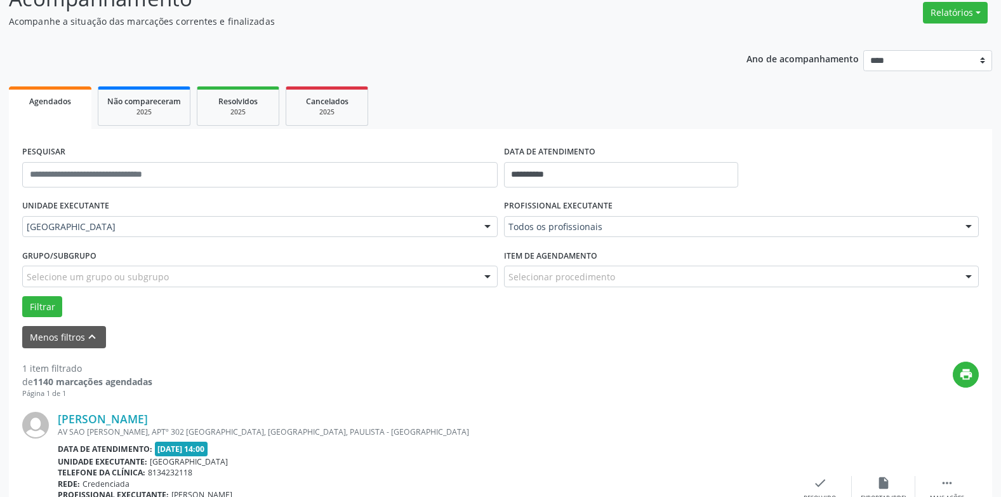
scroll to position [210, 0]
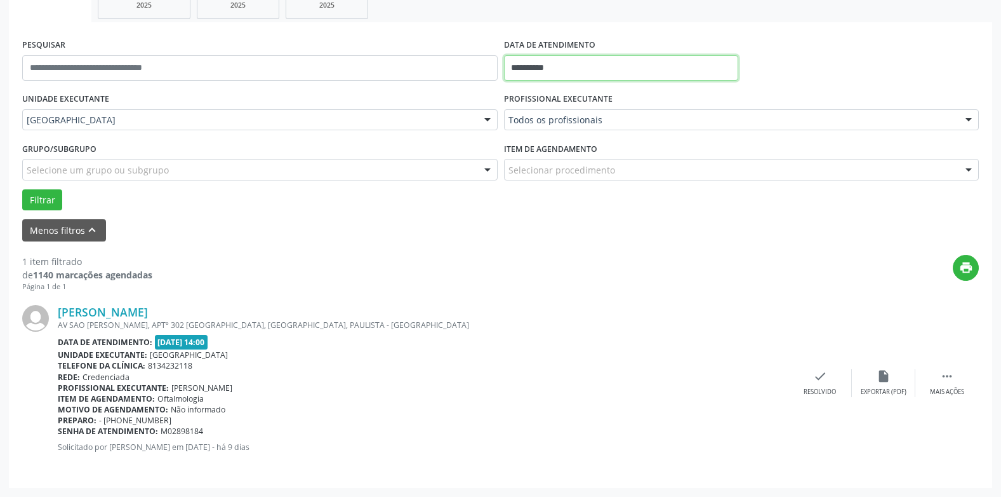
click at [561, 62] on input "**********" at bounding box center [621, 67] width 234 height 25
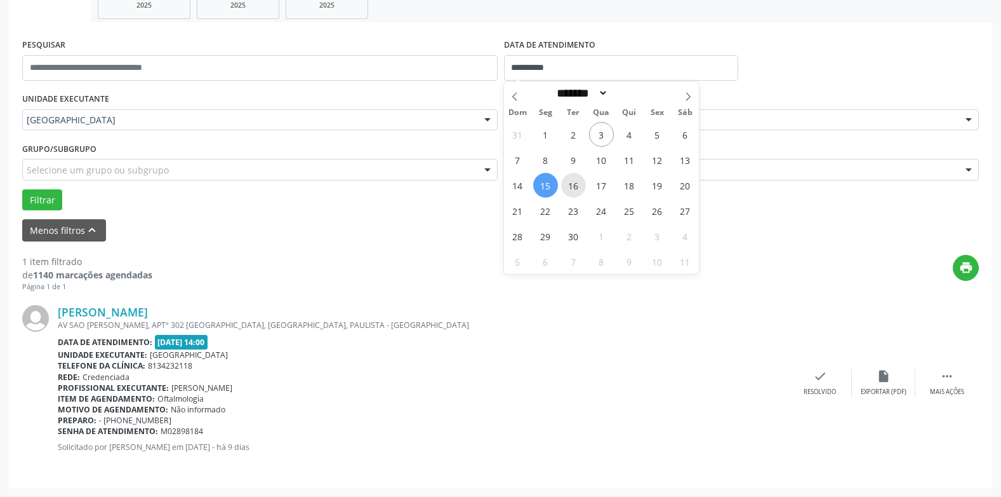
click at [578, 181] on span "16" at bounding box center [573, 185] width 25 height 25
type input "**********"
click at [578, 181] on span "16" at bounding box center [573, 185] width 25 height 25
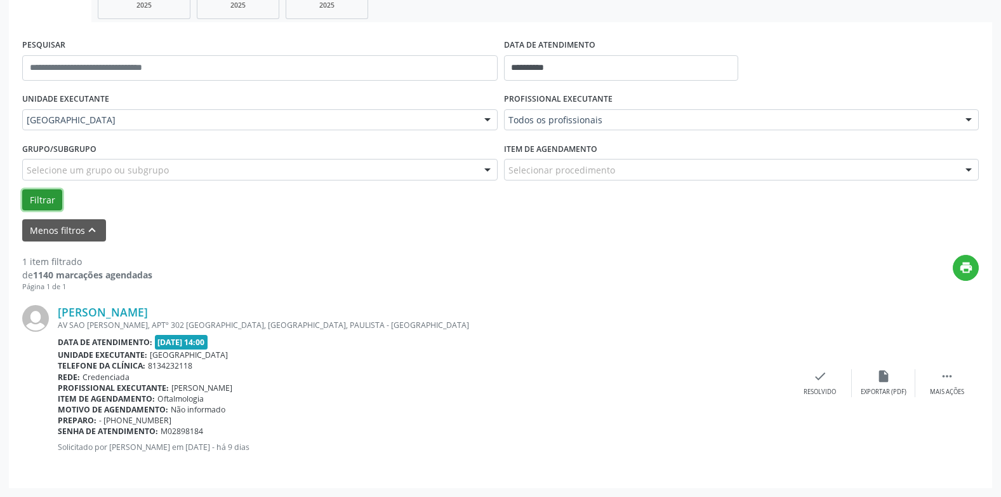
click at [31, 197] on button "Filtrar" at bounding box center [42, 200] width 40 height 22
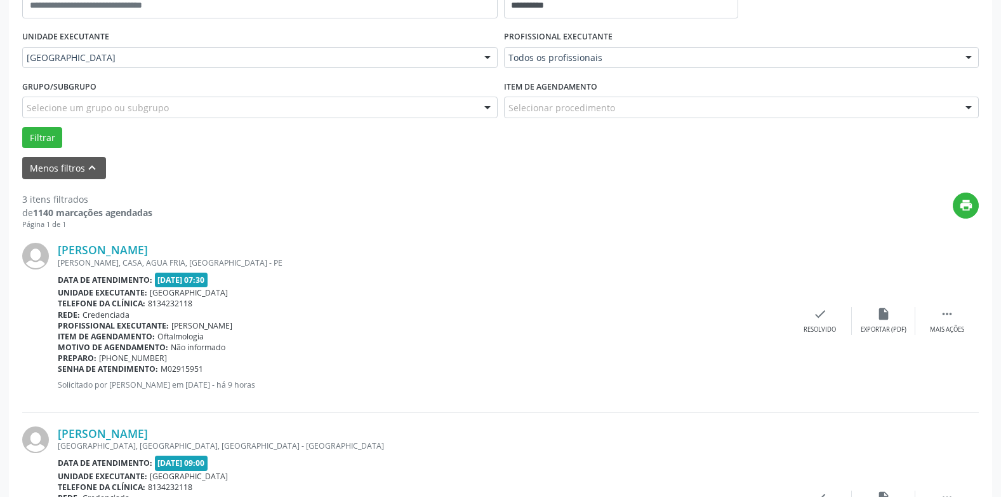
scroll to position [401, 0]
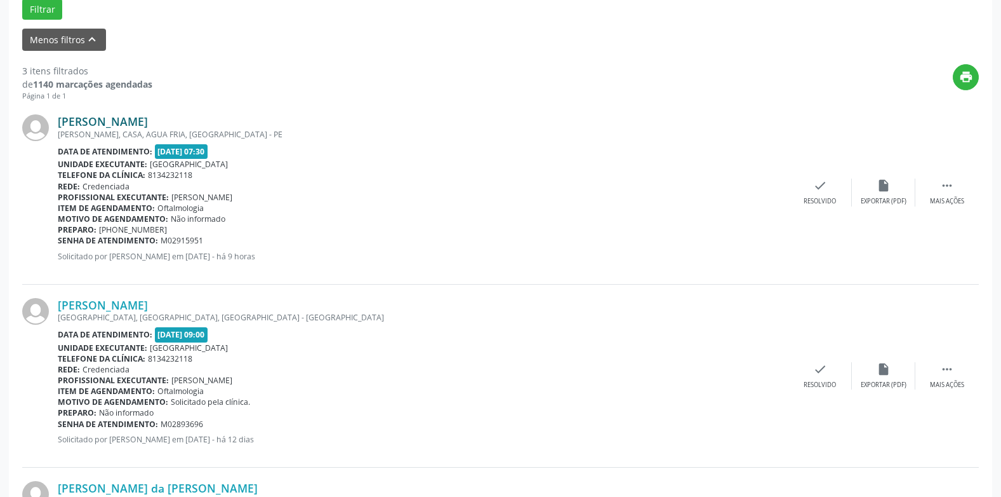
click at [147, 119] on link "[PERSON_NAME]" at bounding box center [103, 121] width 90 height 14
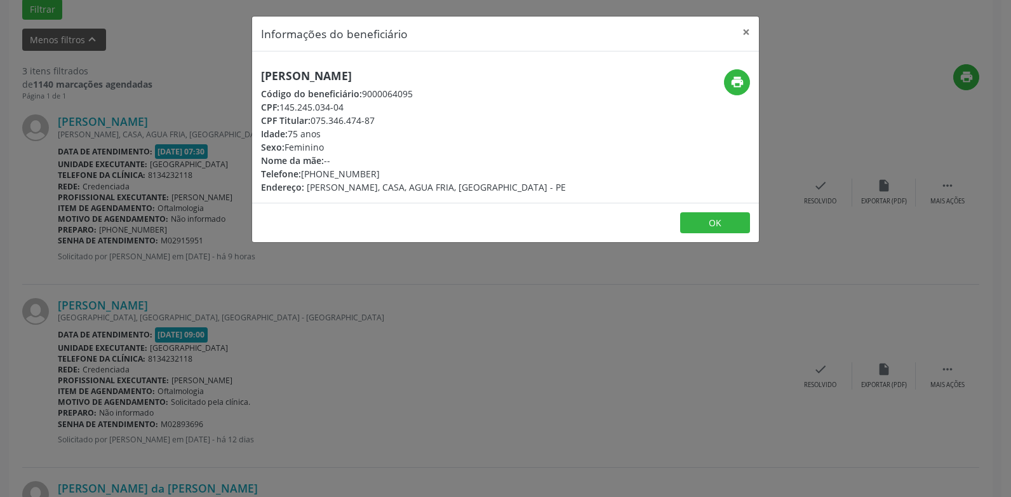
drag, startPoint x: 387, startPoint y: 74, endPoint x: 251, endPoint y: 74, distance: 135.9
click at [255, 74] on div "[PERSON_NAME] Código do beneficiário: 9000064095 CPF: 145.245.034-04 CPF Titula…" at bounding box center [421, 131] width 338 height 124
copy h5 "[PERSON_NAME]"
click at [739, 85] on icon "print" at bounding box center [737, 82] width 14 height 14
drag, startPoint x: 375, startPoint y: 173, endPoint x: 259, endPoint y: 178, distance: 115.7
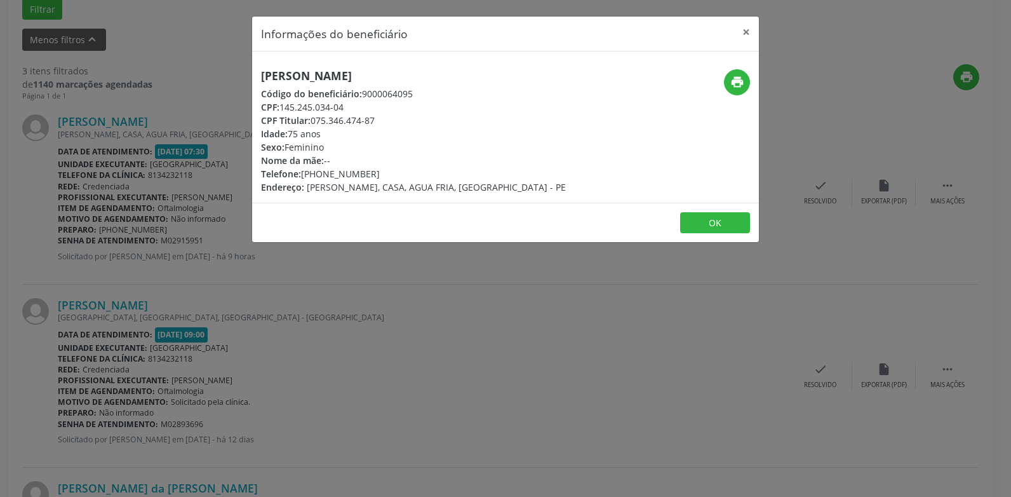
click at [259, 178] on div "[PERSON_NAME] Código do beneficiário: 9000064095 CPF: 145.245.034-04 CPF Titula…" at bounding box center [421, 131] width 338 height 124
copy div "Telefone: [PHONE_NUMBER]"
click at [741, 29] on button "×" at bounding box center [745, 32] width 25 height 31
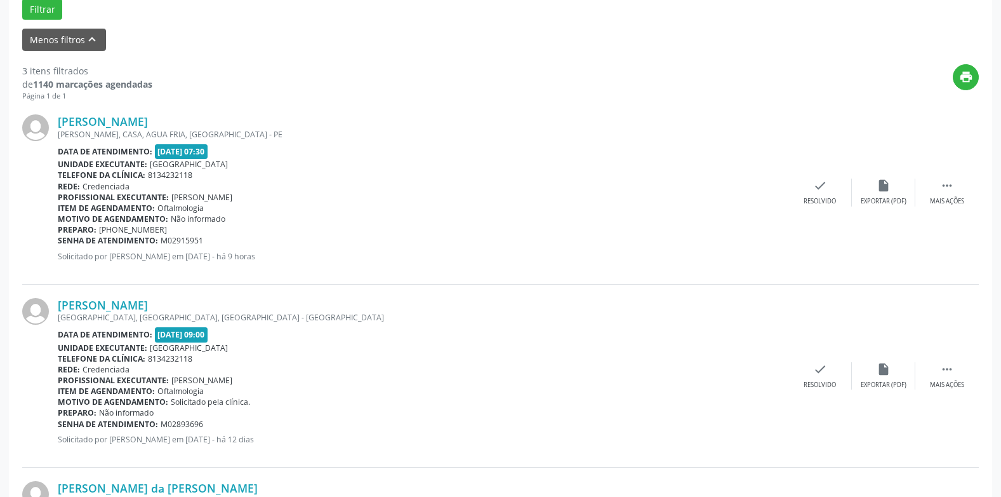
drag, startPoint x: 203, startPoint y: 238, endPoint x: 59, endPoint y: 241, distance: 143.5
click at [59, 241] on div "Senha de atendimento: M02915951" at bounding box center [423, 240] width 731 height 11
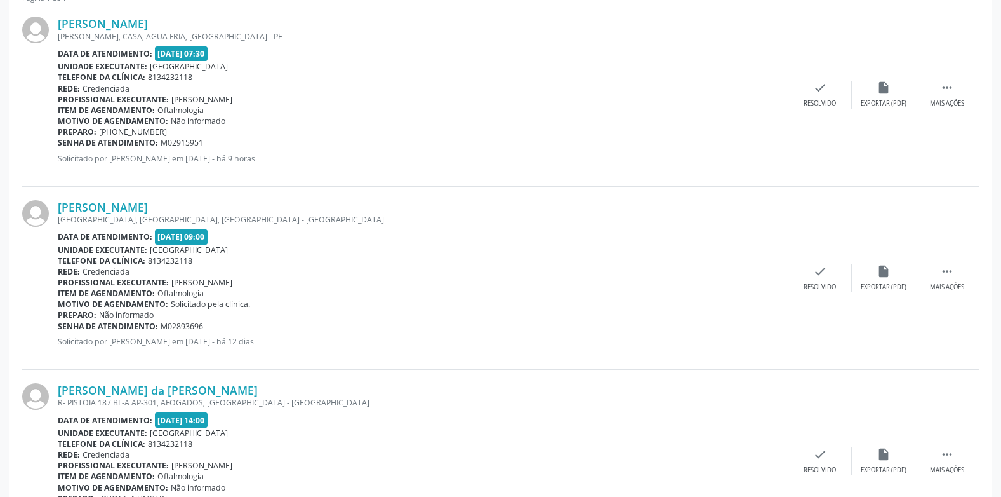
scroll to position [528, 0]
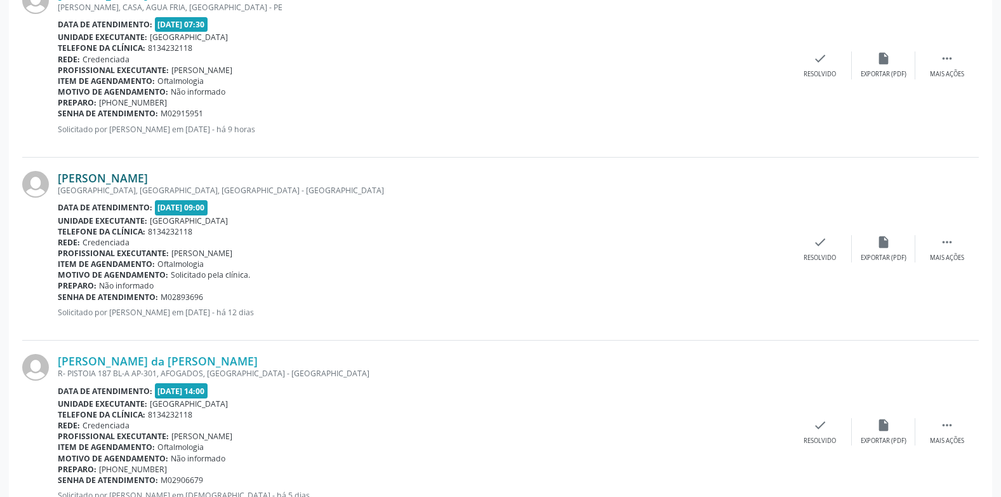
click at [133, 179] on link "[PERSON_NAME]" at bounding box center [103, 178] width 90 height 14
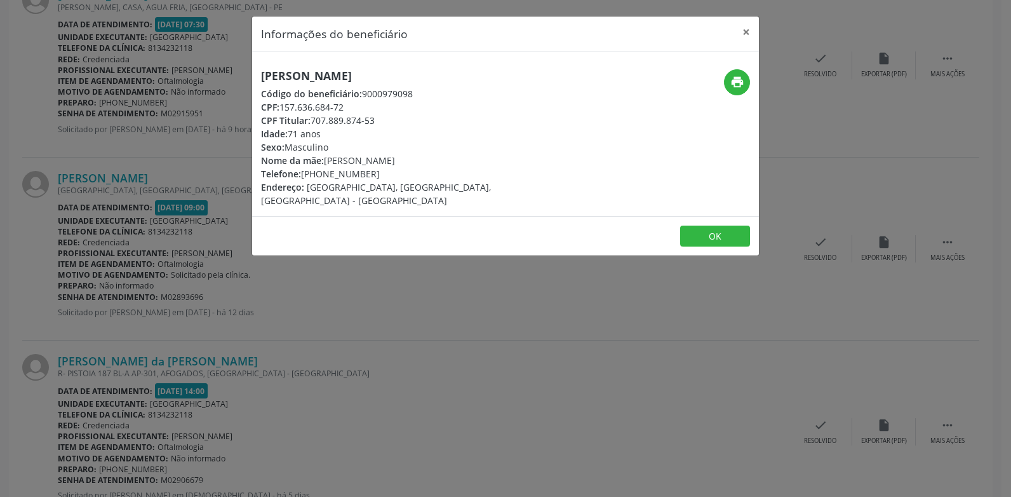
drag, startPoint x: 351, startPoint y: 75, endPoint x: 227, endPoint y: 63, distance: 124.4
click at [227, 63] on div "Informações do beneficiário × [PERSON_NAME] Código do beneficiário: 9000979098 …" at bounding box center [505, 248] width 1011 height 497
drag, startPoint x: 384, startPoint y: 171, endPoint x: 385, endPoint y: 162, distance: 9.6
click at [384, 171] on div "Telefone: [PHONE_NUMBER]" at bounding box center [421, 173] width 320 height 13
click at [735, 81] on icon "print" at bounding box center [737, 82] width 14 height 14
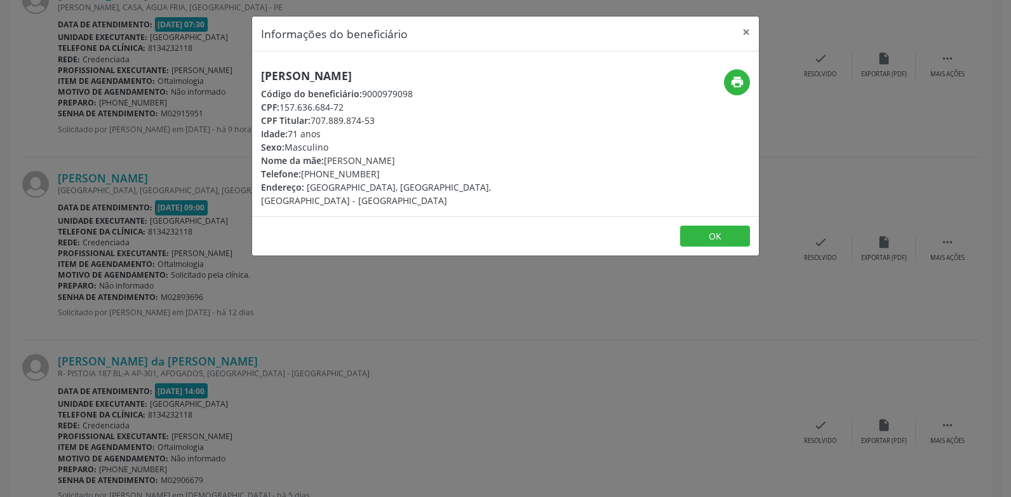
drag, startPoint x: 365, startPoint y: 174, endPoint x: 259, endPoint y: 179, distance: 106.2
click at [259, 179] on div "[PERSON_NAME] Código do beneficiário: 9000979098 CPF: 157.636.684-72 CPF Titula…" at bounding box center [421, 138] width 338 height 138
click at [433, 119] on div "CPF Titular: 707.889.874-53" at bounding box center [421, 120] width 320 height 13
click at [744, 30] on button "×" at bounding box center [745, 32] width 25 height 31
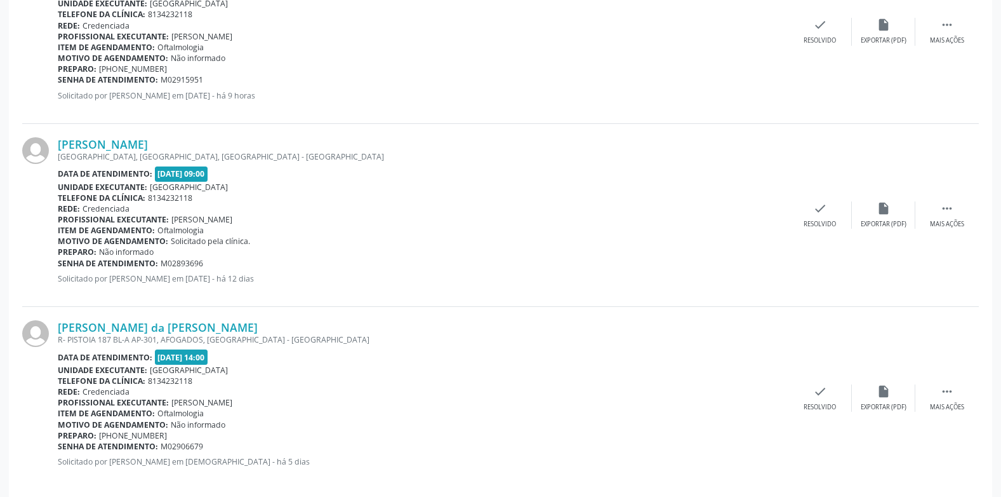
scroll to position [576, 0]
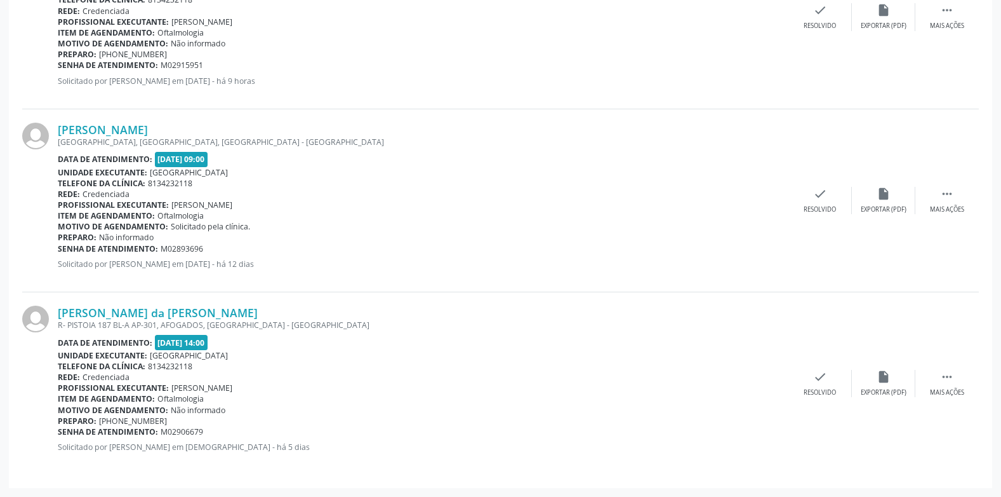
drag, startPoint x: 207, startPoint y: 241, endPoint x: 208, endPoint y: 251, distance: 10.2
click at [208, 251] on div "[PERSON_NAME] [GEOGRAPHIC_DATA], [GEOGRAPHIC_DATA], [GEOGRAPHIC_DATA] Data de a…" at bounding box center [423, 201] width 731 height 156
click at [296, 402] on div "Item de agendamento: Oftalmologia" at bounding box center [423, 398] width 731 height 11
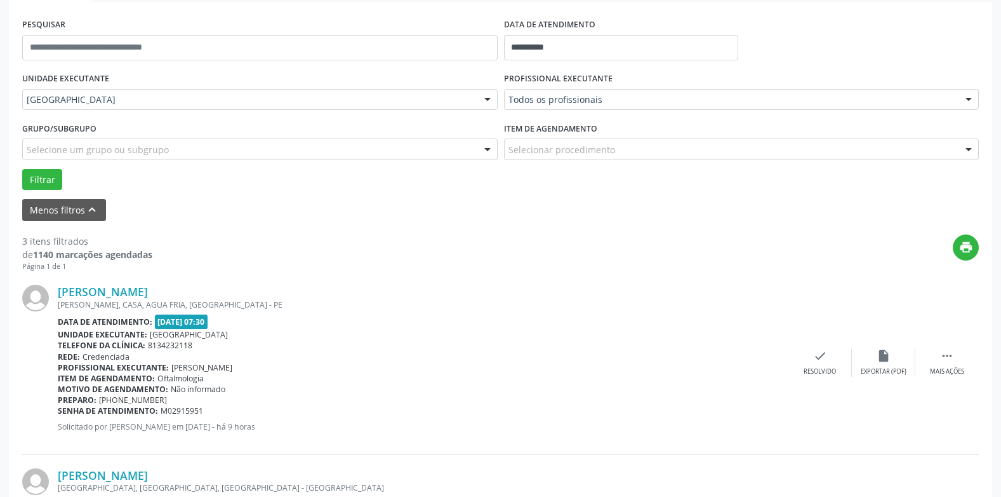
scroll to position [131, 0]
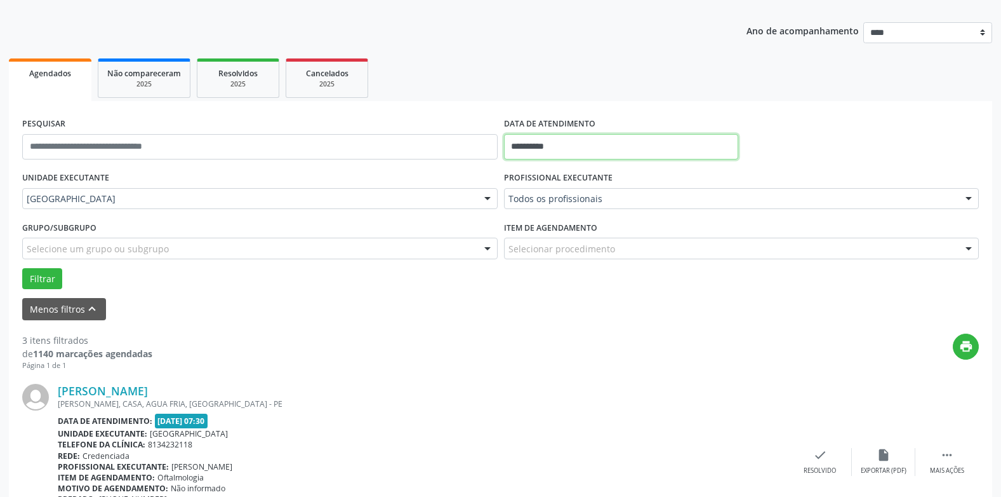
click at [548, 149] on input "**********" at bounding box center [621, 146] width 234 height 25
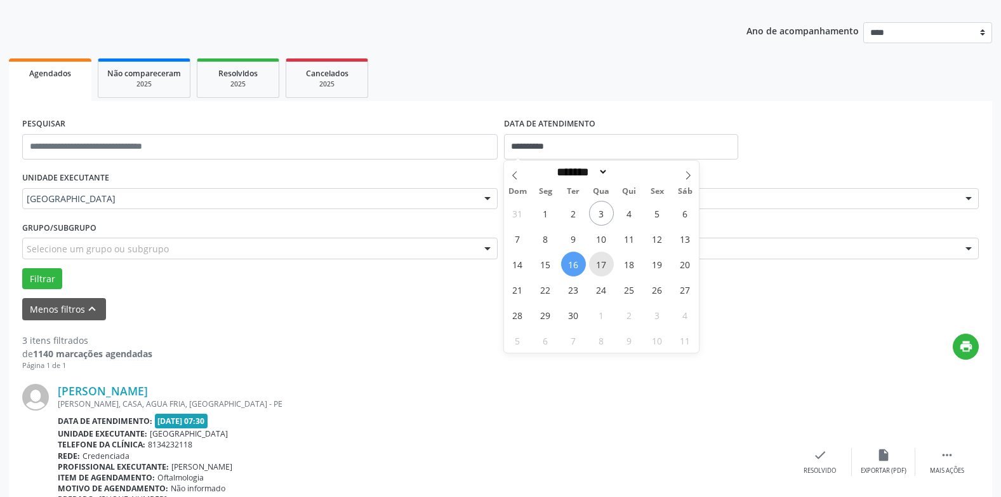
click at [609, 260] on span "17" at bounding box center [601, 263] width 25 height 25
type input "**********"
click at [609, 260] on span "17" at bounding box center [601, 263] width 25 height 25
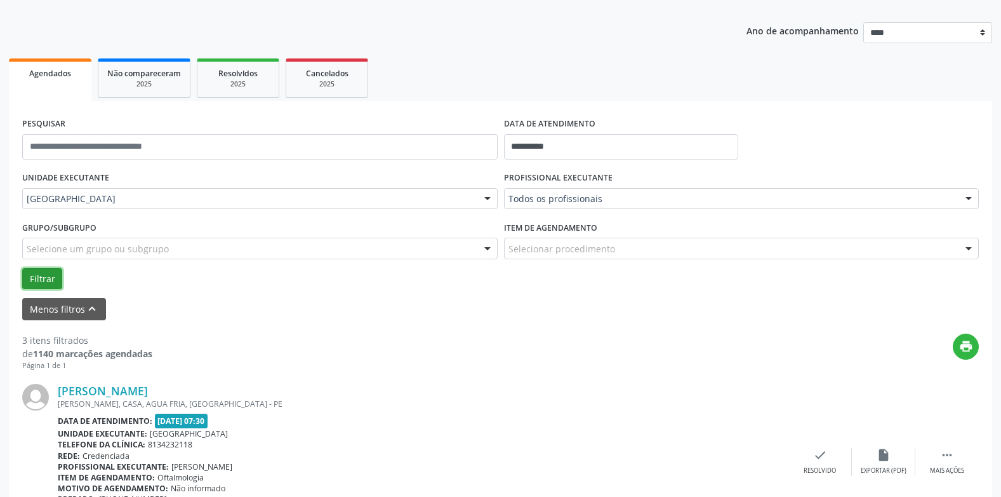
click at [39, 271] on button "Filtrar" at bounding box center [42, 279] width 40 height 22
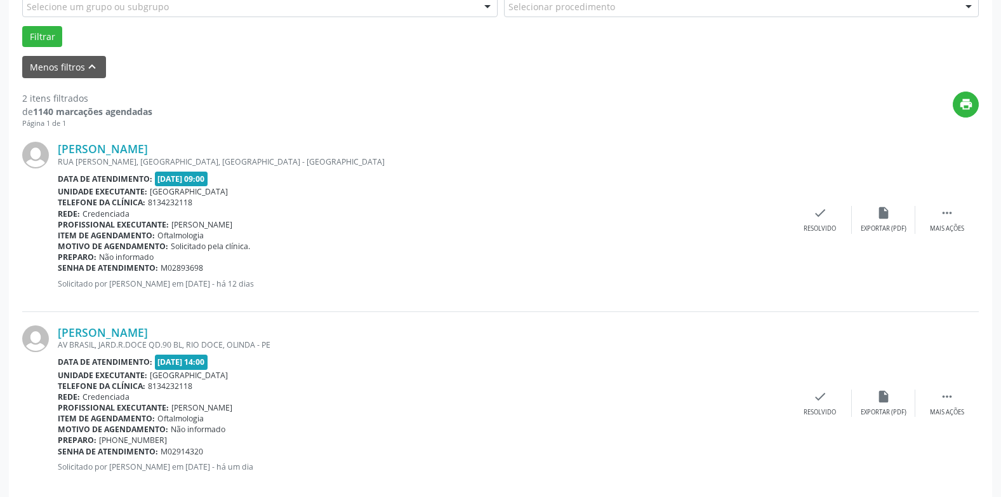
scroll to position [393, 0]
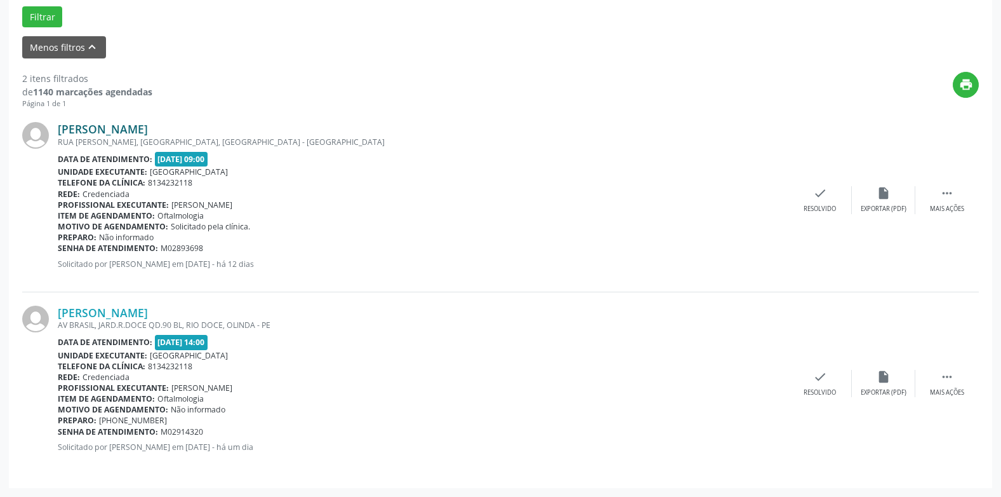
click at [148, 124] on link "[PERSON_NAME]" at bounding box center [103, 129] width 90 height 14
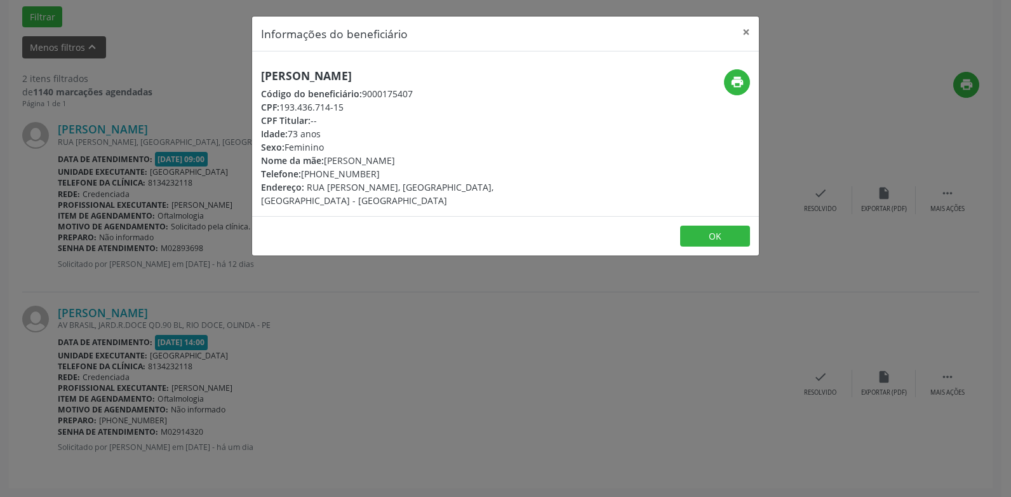
drag, startPoint x: 408, startPoint y: 68, endPoint x: 218, endPoint y: 66, distance: 189.9
click at [218, 66] on div "Informações do beneficiário × [PERSON_NAME] Código do beneficiário: 9000175407 …" at bounding box center [505, 248] width 1011 height 497
click at [370, 173] on div "Telefone: [PHONE_NUMBER]" at bounding box center [421, 173] width 320 height 13
click at [735, 85] on icon "print" at bounding box center [737, 82] width 14 height 14
drag, startPoint x: 378, startPoint y: 171, endPoint x: 257, endPoint y: 177, distance: 120.8
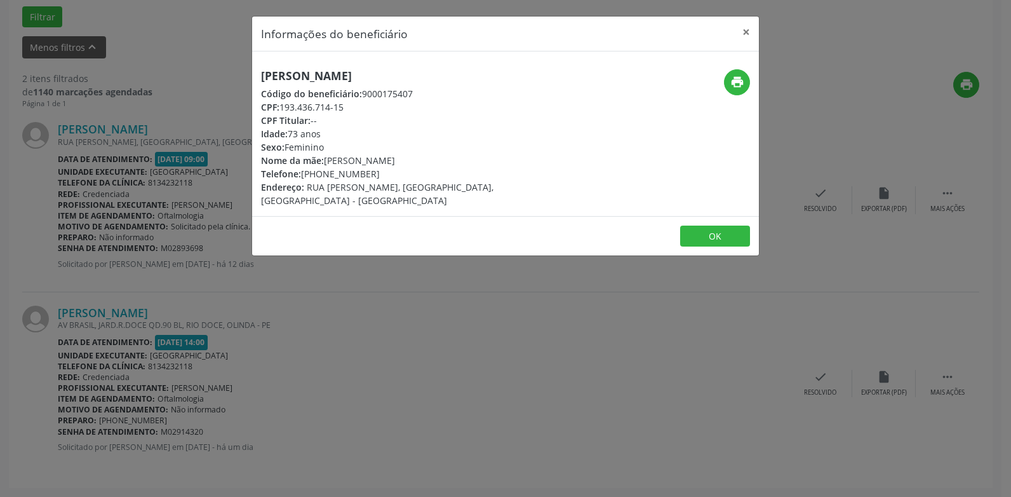
click at [257, 177] on div "[PERSON_NAME] Código do beneficiário: 9000175407 CPF: 193.436.714-15 CPF Titula…" at bounding box center [421, 138] width 338 height 138
click at [744, 31] on button "×" at bounding box center [745, 32] width 25 height 31
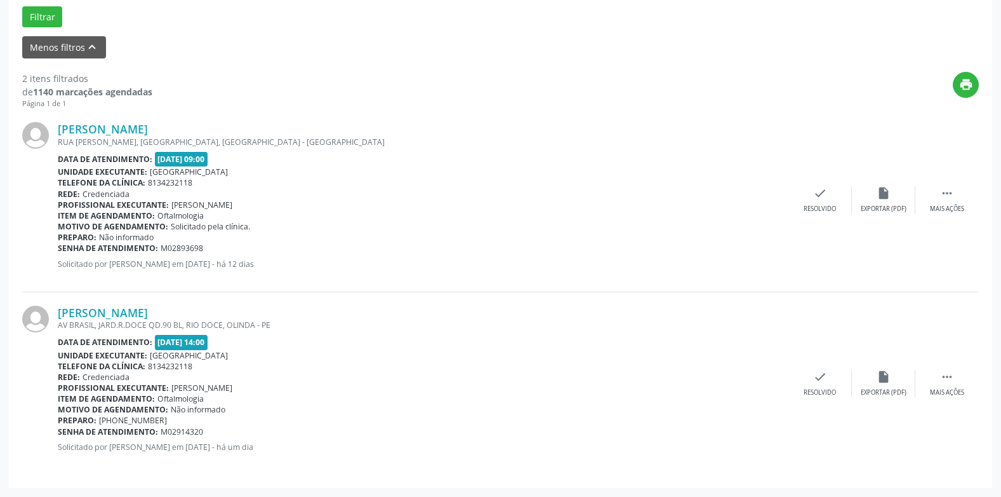
drag, startPoint x: 211, startPoint y: 248, endPoint x: 59, endPoint y: 249, distance: 152.4
click at [59, 249] on div "Senha de atendimento: M02893698" at bounding box center [423, 248] width 731 height 11
click at [148, 312] on link "[PERSON_NAME]" at bounding box center [103, 312] width 90 height 14
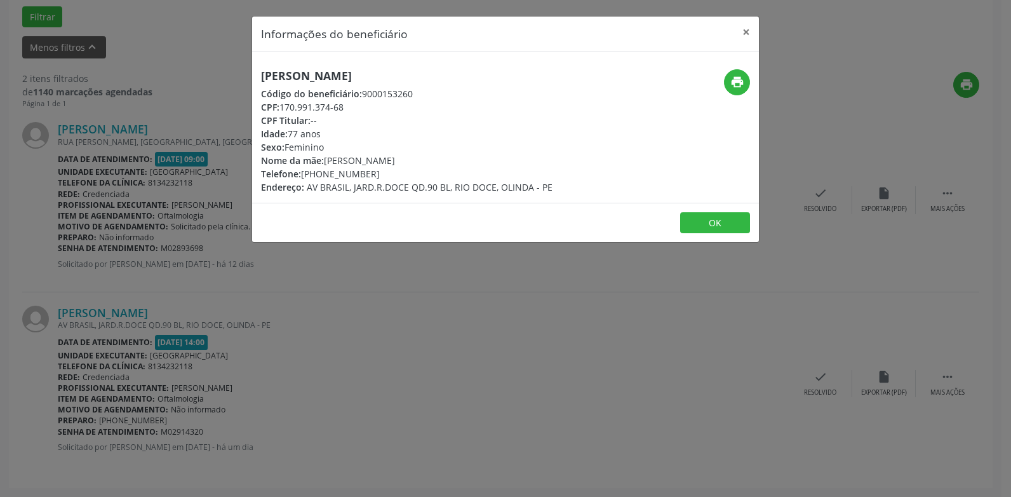
drag, startPoint x: 416, startPoint y: 74, endPoint x: 245, endPoint y: 67, distance: 171.0
click at [245, 67] on div "Informações do beneficiário × [PERSON_NAME] Código do beneficiário: 9000153260 …" at bounding box center [505, 248] width 1011 height 497
click at [604, 107] on div "print" at bounding box center [674, 131] width 169 height 124
click at [736, 83] on icon "print" at bounding box center [737, 82] width 14 height 14
drag, startPoint x: 368, startPoint y: 171, endPoint x: 260, endPoint y: 179, distance: 107.6
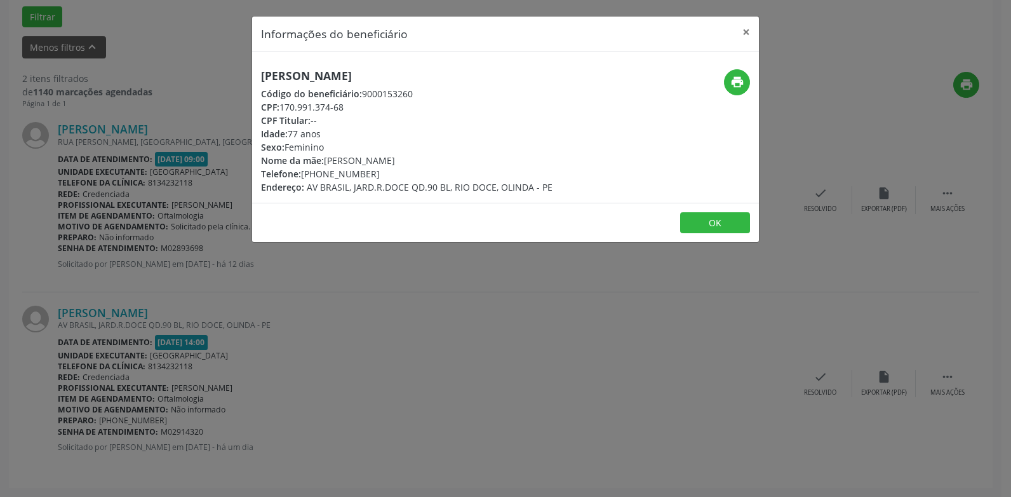
click at [260, 179] on div "[PERSON_NAME] Código do beneficiário: 9000153260 CPF: 170.991.374-68 CPF Titula…" at bounding box center [421, 131] width 338 height 124
click at [742, 22] on button "×" at bounding box center [745, 32] width 25 height 31
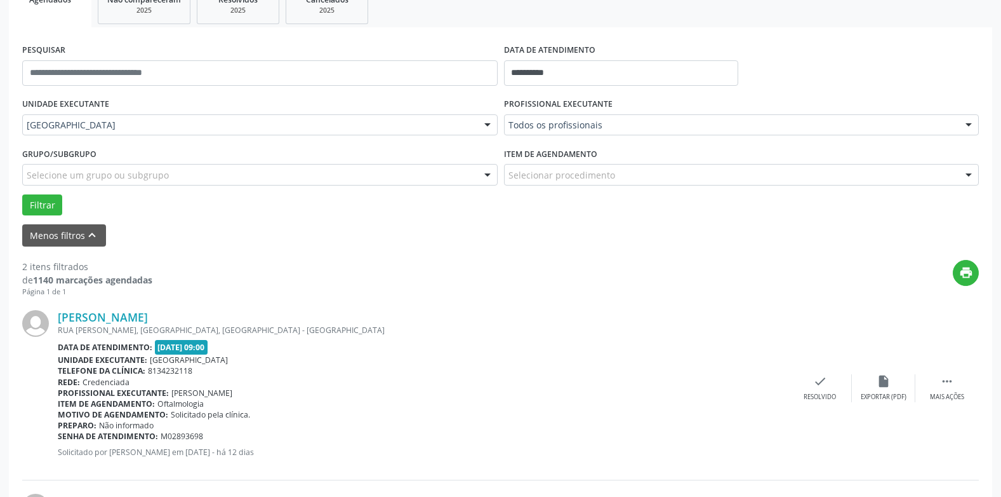
scroll to position [139, 0]
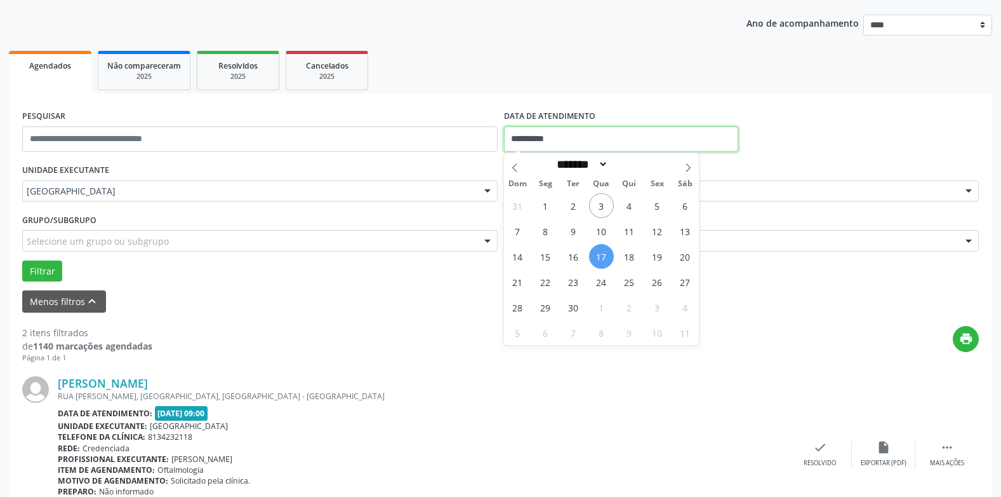
click at [531, 135] on input "**********" at bounding box center [621, 138] width 234 height 25
click at [632, 254] on span "18" at bounding box center [629, 256] width 25 height 25
type input "**********"
click at [632, 254] on span "18" at bounding box center [629, 256] width 25 height 25
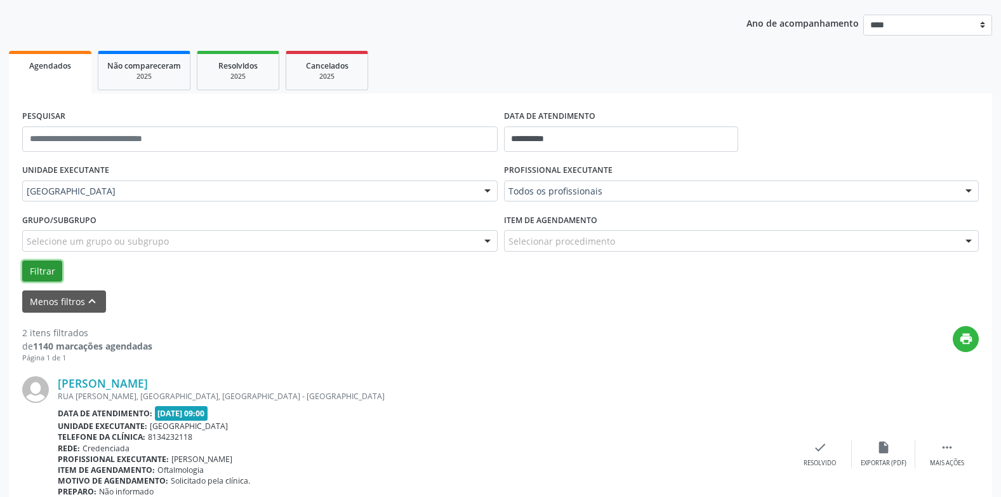
click at [45, 266] on button "Filtrar" at bounding box center [42, 271] width 40 height 22
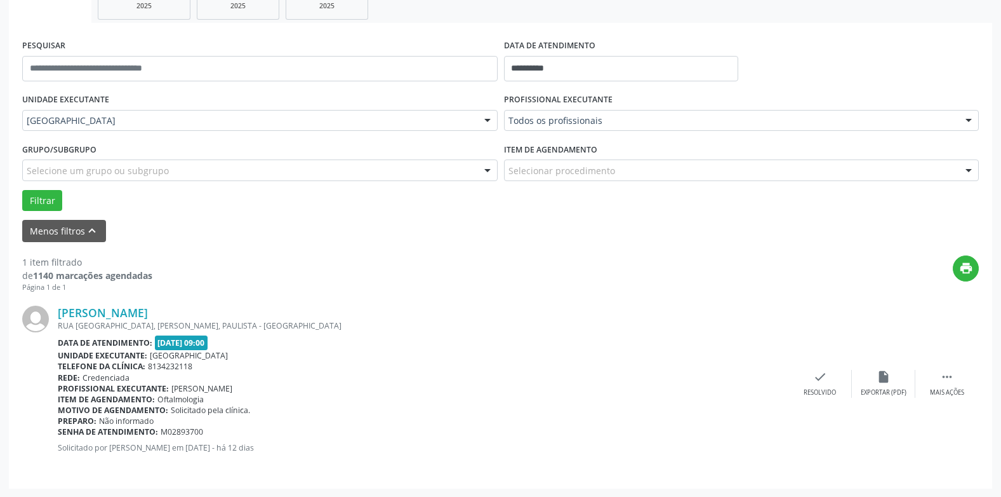
scroll to position [210, 0]
click at [104, 311] on link "[PERSON_NAME]" at bounding box center [103, 312] width 90 height 14
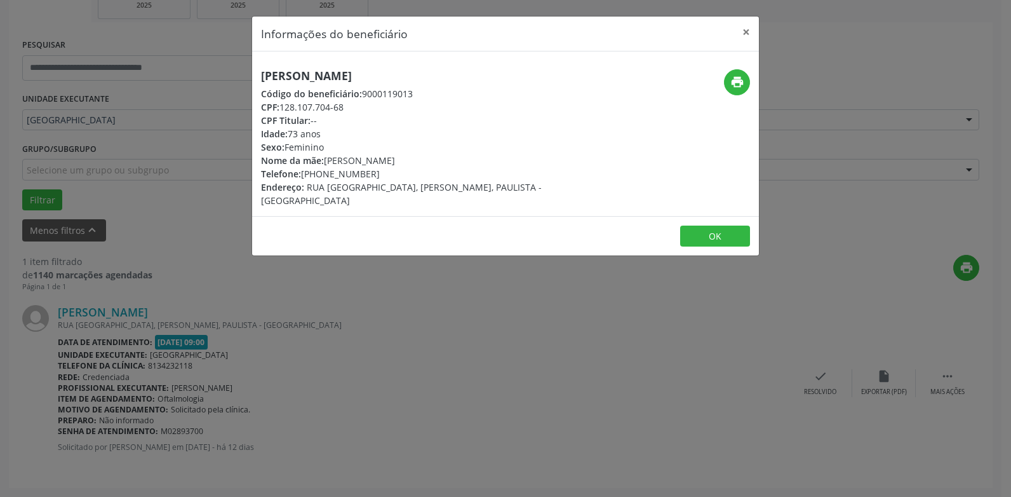
drag, startPoint x: 329, startPoint y: 74, endPoint x: 239, endPoint y: 65, distance: 90.5
click at [242, 65] on div "Informações do beneficiário × [PERSON_NAME] Código do beneficiário: 9000119013 …" at bounding box center [505, 248] width 1011 height 497
click at [480, 121] on div "CPF Titular: --" at bounding box center [421, 120] width 320 height 13
drag, startPoint x: 323, startPoint y: 70, endPoint x: 232, endPoint y: 69, distance: 90.2
click at [232, 69] on div "Informações do beneficiário × [PERSON_NAME] Código do beneficiário: 9000119013 …" at bounding box center [505, 248] width 1011 height 497
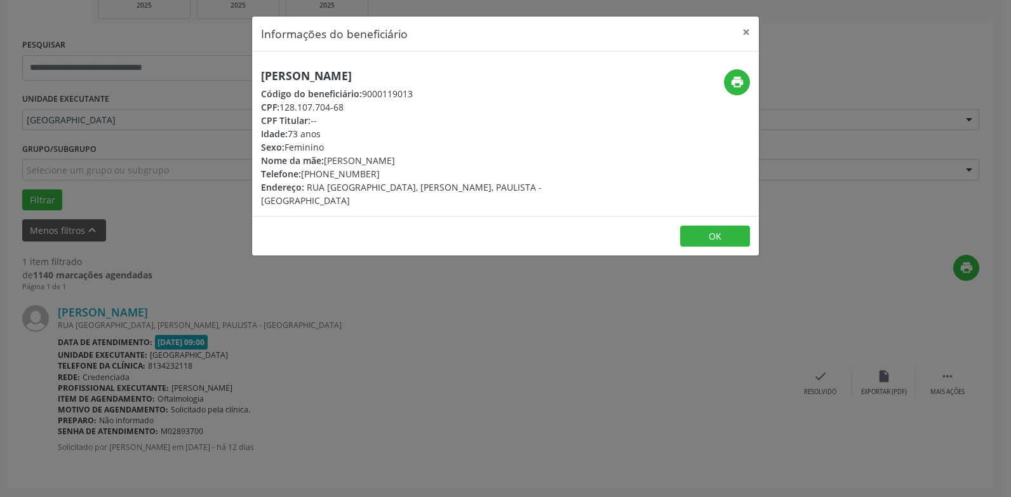
click at [338, 70] on h5 "[PERSON_NAME]" at bounding box center [421, 75] width 320 height 13
drag, startPoint x: 338, startPoint y: 76, endPoint x: 251, endPoint y: 74, distance: 86.4
click at [251, 74] on div "Informações do beneficiário × [PERSON_NAME] Código do beneficiário: 9000119013 …" at bounding box center [505, 136] width 508 height 241
drag, startPoint x: 412, startPoint y: 147, endPoint x: 426, endPoint y: 133, distance: 19.8
click at [413, 146] on div "Sexo: [GEOGRAPHIC_DATA]" at bounding box center [421, 146] width 320 height 13
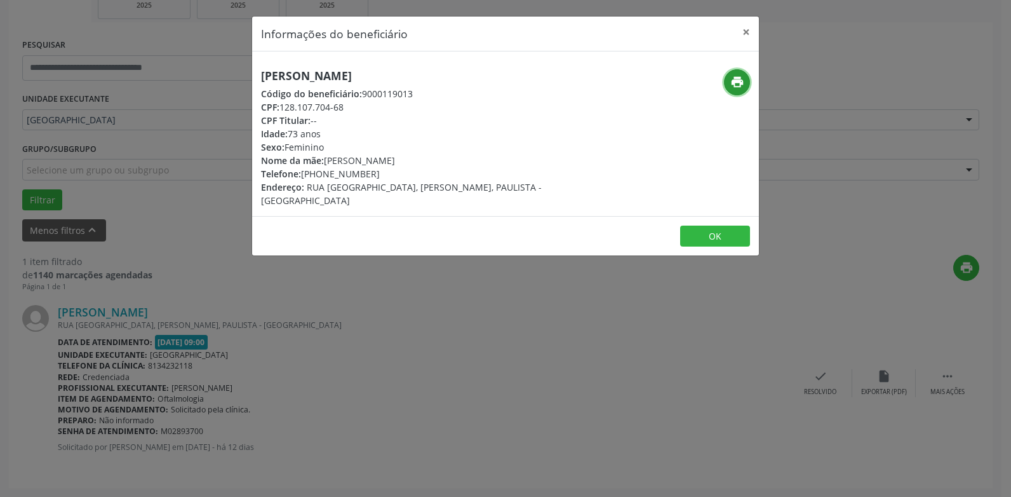
click at [732, 80] on icon "print" at bounding box center [737, 82] width 14 height 14
drag, startPoint x: 383, startPoint y: 173, endPoint x: 260, endPoint y: 171, distance: 122.6
click at [260, 171] on div "[PERSON_NAME] Código do beneficiário: 9000119013 CPF: 128.107.704-68 CPF Titula…" at bounding box center [421, 138] width 338 height 138
click at [511, 165] on div "Nome da mãe: [PERSON_NAME]" at bounding box center [421, 160] width 320 height 13
click at [744, 33] on button "×" at bounding box center [745, 32] width 25 height 31
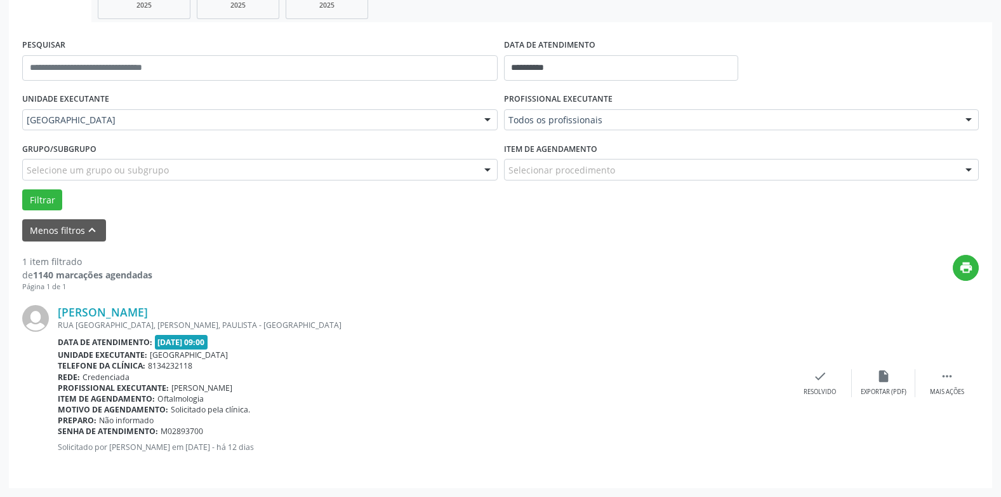
drag, startPoint x: 204, startPoint y: 431, endPoint x: 59, endPoint y: 430, distance: 145.4
click at [59, 430] on div "Senha de atendimento: M02893700" at bounding box center [423, 430] width 731 height 11
click at [544, 65] on input "**********" at bounding box center [621, 67] width 234 height 25
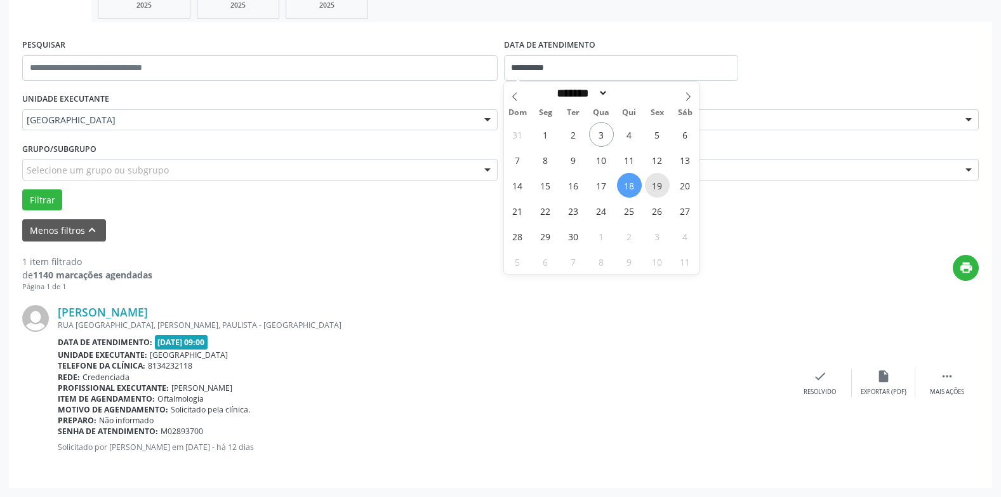
click at [650, 185] on span "19" at bounding box center [657, 185] width 25 height 25
type input "**********"
click at [651, 185] on span "19" at bounding box center [657, 185] width 25 height 25
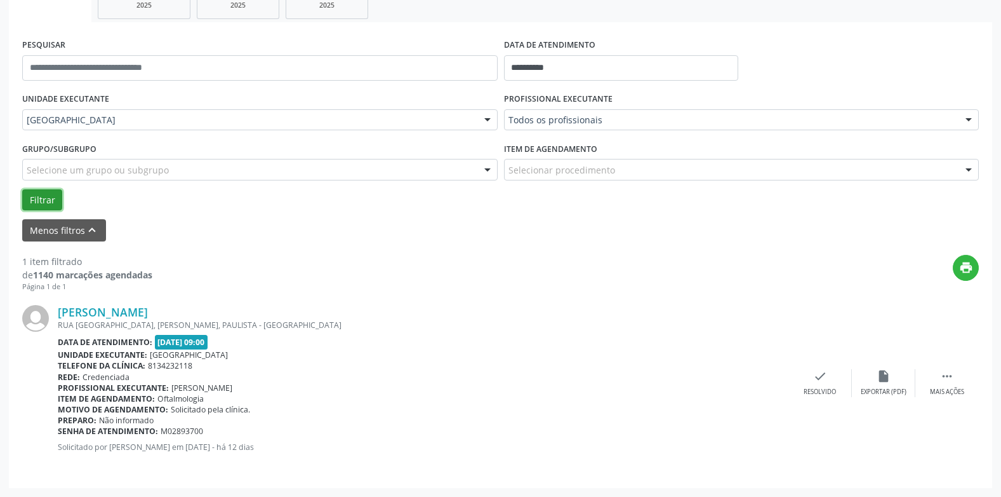
click at [47, 199] on button "Filtrar" at bounding box center [42, 200] width 40 height 22
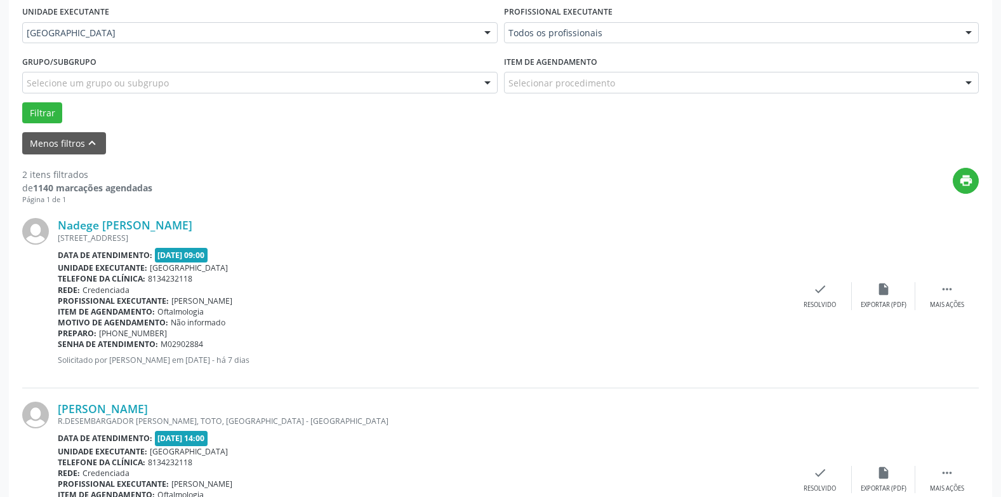
scroll to position [393, 0]
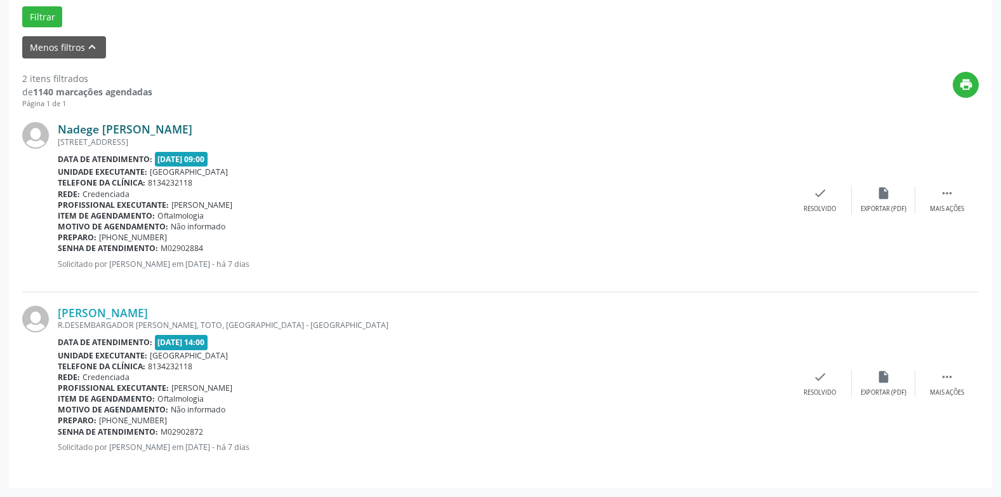
click at [171, 134] on link "Nadege [PERSON_NAME]" at bounding box center [125, 129] width 135 height 14
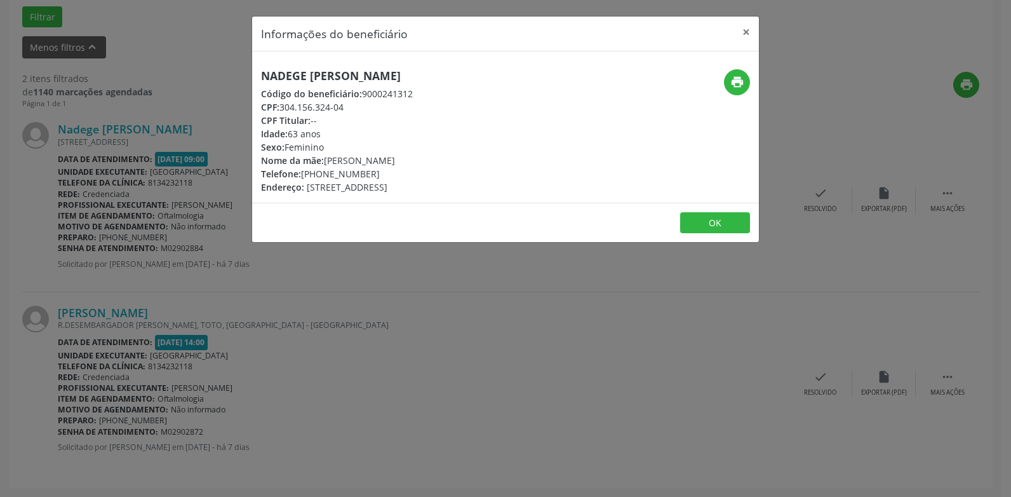
drag, startPoint x: 373, startPoint y: 70, endPoint x: 261, endPoint y: 70, distance: 111.8
click at [261, 70] on h5 "Nadege [PERSON_NAME]" at bounding box center [337, 75] width 152 height 13
click at [413, 104] on div "CPF: 304.156.324-04" at bounding box center [337, 106] width 152 height 13
click at [744, 34] on button "×" at bounding box center [745, 32] width 25 height 31
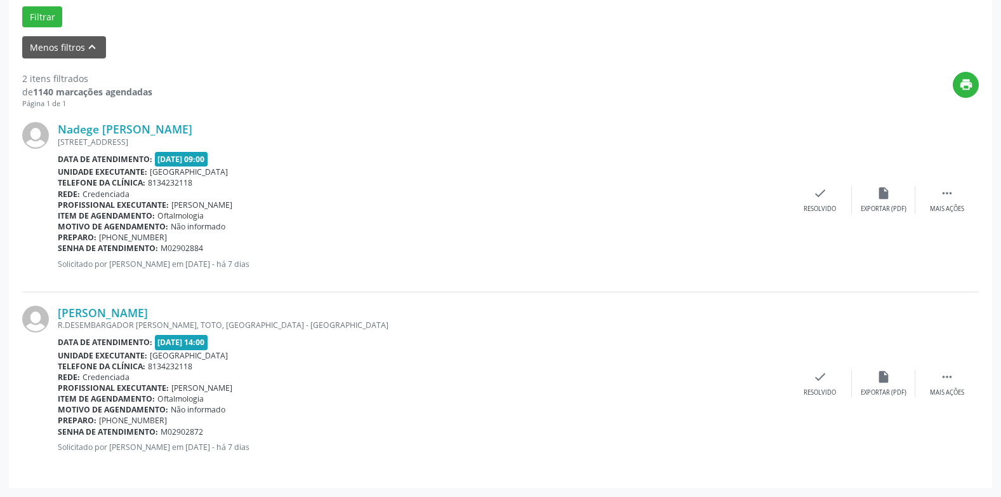
click at [117, 140] on div "[STREET_ADDRESS]" at bounding box center [423, 142] width 731 height 11
click at [123, 137] on div "[STREET_ADDRESS]" at bounding box center [423, 142] width 731 height 11
click at [128, 131] on link "Nadege [PERSON_NAME]" at bounding box center [125, 129] width 135 height 14
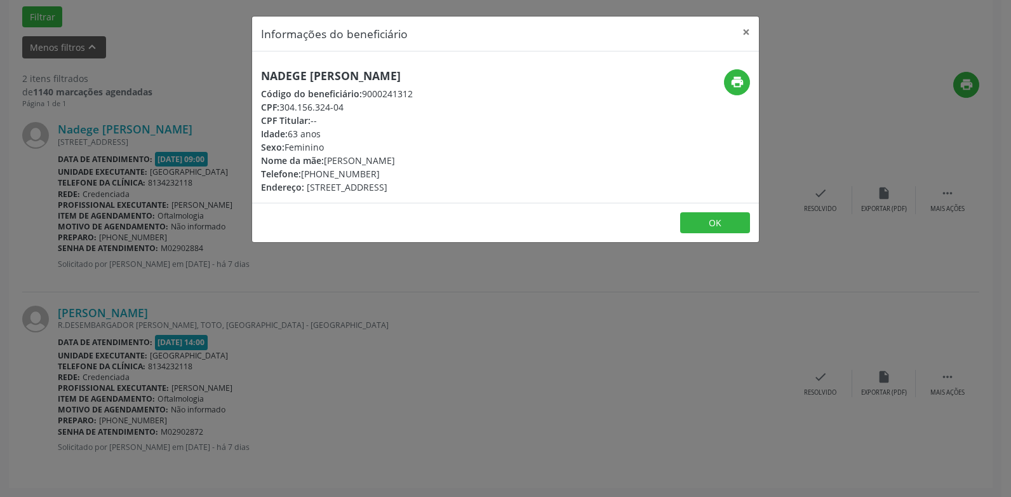
drag, startPoint x: 404, startPoint y: 72, endPoint x: 243, endPoint y: 69, distance: 160.7
click at [243, 69] on div "Informações do beneficiário × Nadege [PERSON_NAME] Código do beneficiário: 9000…" at bounding box center [505, 248] width 1011 height 497
drag, startPoint x: 383, startPoint y: 169, endPoint x: 256, endPoint y: 178, distance: 127.4
click at [256, 178] on div "Nadege [PERSON_NAME] Código do beneficiário: 9000241312 CPF: 304.156.324-04 CPF…" at bounding box center [421, 131] width 338 height 124
drag, startPoint x: 532, startPoint y: 124, endPoint x: 643, endPoint y: 97, distance: 113.7
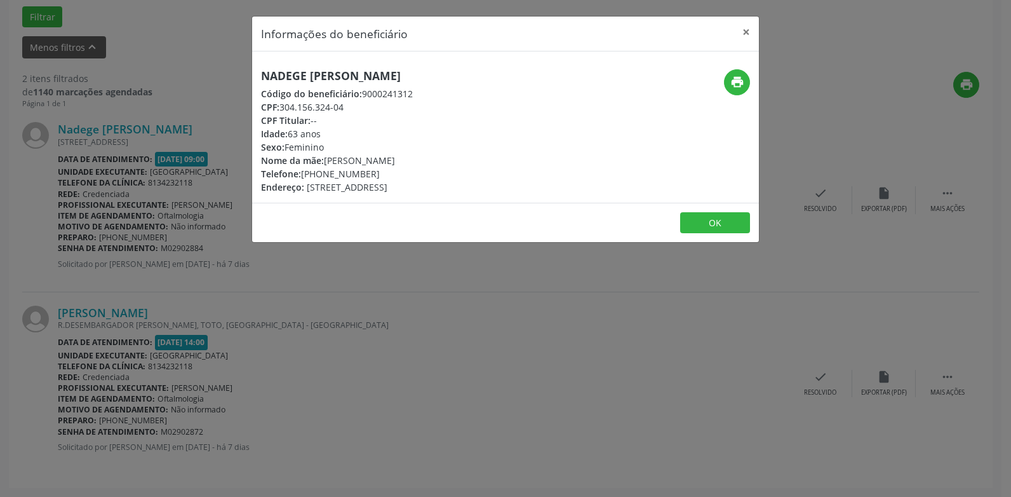
click at [532, 123] on div "Nadege [PERSON_NAME] Código do beneficiário: 9000241312 CPF: 304.156.324-04 CPF…" at bounding box center [421, 131] width 338 height 124
click at [733, 83] on icon "print" at bounding box center [737, 82] width 14 height 14
drag, startPoint x: 747, startPoint y: 32, endPoint x: 702, endPoint y: 97, distance: 78.0
click at [747, 32] on button "×" at bounding box center [745, 32] width 25 height 31
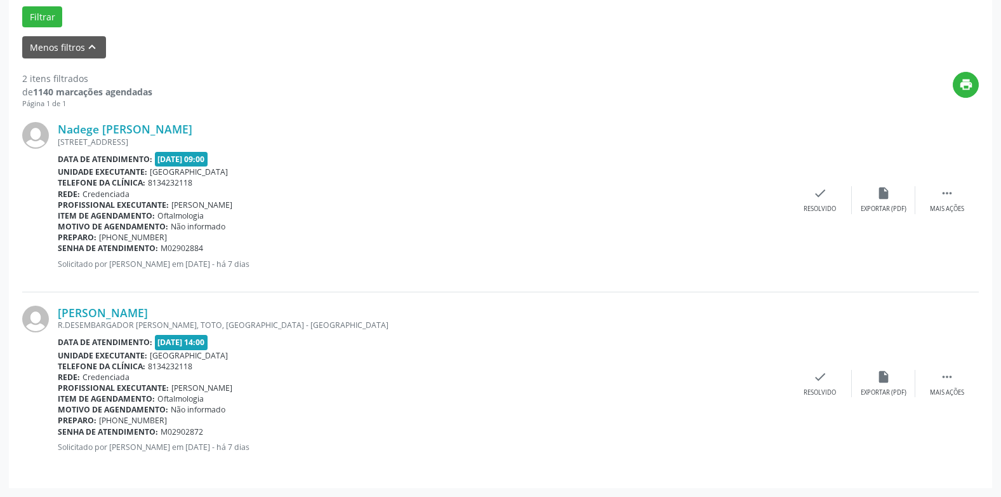
drag, startPoint x: 215, startPoint y: 248, endPoint x: 59, endPoint y: 249, distance: 156.2
click at [59, 249] on div "Senha de atendimento: M02902884" at bounding box center [423, 248] width 731 height 11
click at [148, 314] on link "[PERSON_NAME]" at bounding box center [103, 312] width 90 height 14
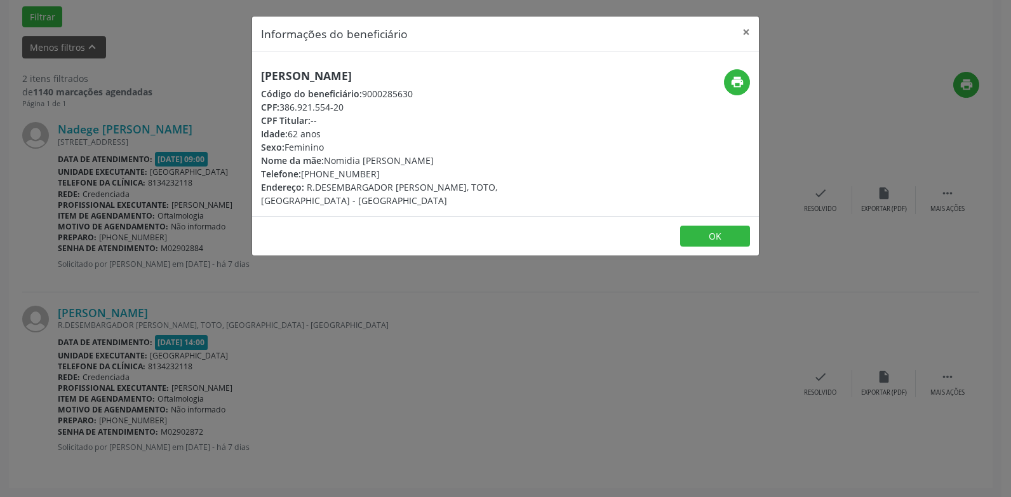
drag, startPoint x: 451, startPoint y: 74, endPoint x: 256, endPoint y: 67, distance: 195.7
click at [256, 67] on div "[PERSON_NAME] Código do beneficiário: 9000285630 CPF: 386.921.554-20 CPF Titula…" at bounding box center [505, 133] width 507 height 164
drag, startPoint x: 384, startPoint y: 176, endPoint x: 261, endPoint y: 173, distance: 122.6
click at [261, 173] on div "Telefone: [PHONE_NUMBER]" at bounding box center [421, 173] width 320 height 13
click at [551, 93] on div "[PERSON_NAME] Código do beneficiário: 9000285630 CPF: 386.921.554-20 CPF Titula…" at bounding box center [421, 138] width 338 height 138
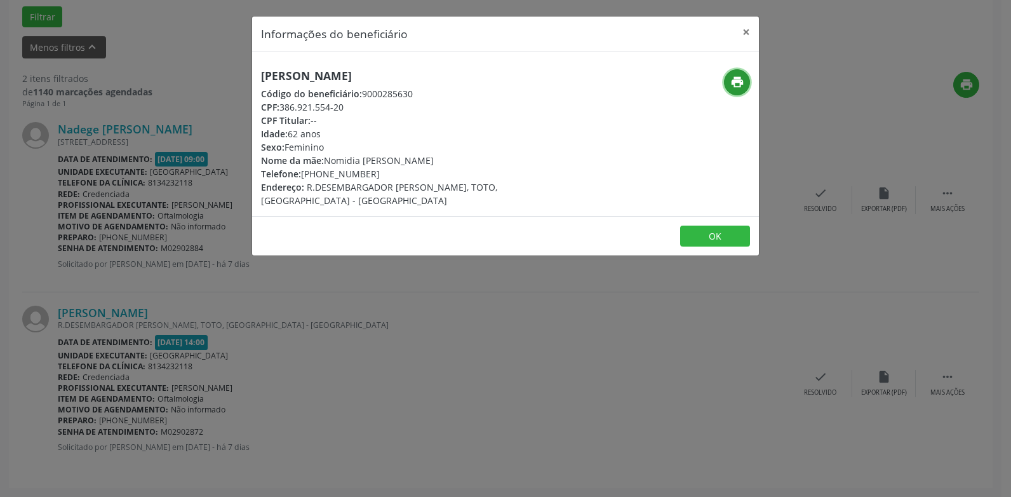
click at [735, 79] on icon "print" at bounding box center [737, 82] width 14 height 14
click at [745, 29] on button "×" at bounding box center [745, 32] width 25 height 31
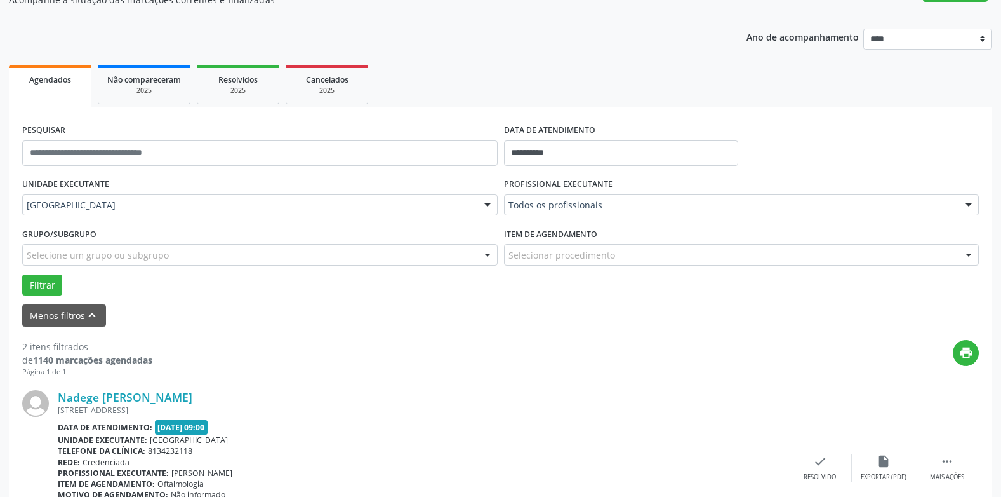
scroll to position [0, 0]
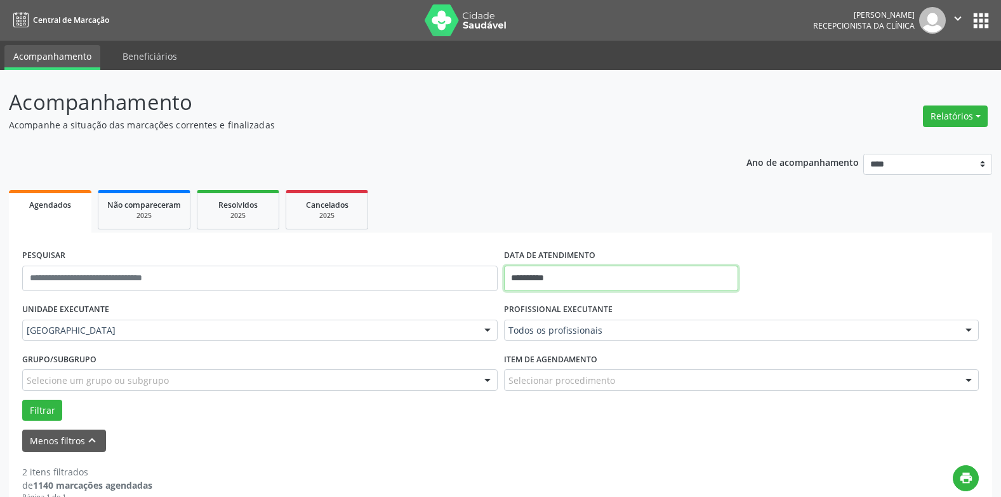
click at [549, 275] on input "**********" at bounding box center [621, 277] width 234 height 25
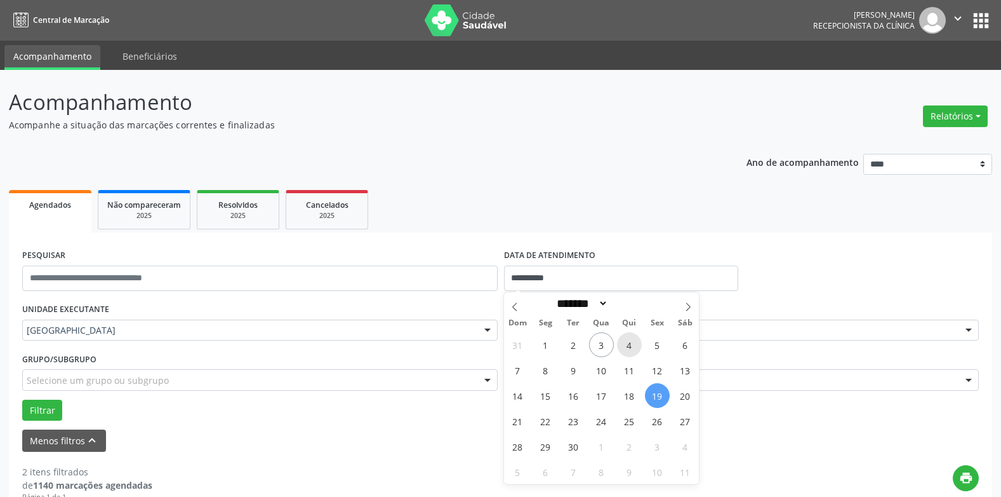
click at [630, 337] on span "4" at bounding box center [629, 344] width 25 height 25
type input "**********"
click at [630, 337] on span "4" at bounding box center [629, 344] width 25 height 25
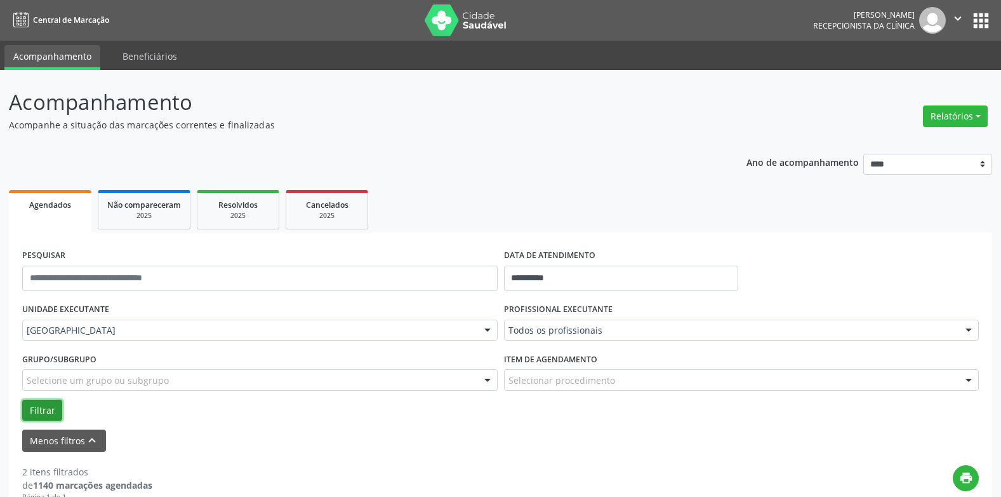
click at [46, 404] on button "Filtrar" at bounding box center [42, 410] width 40 height 22
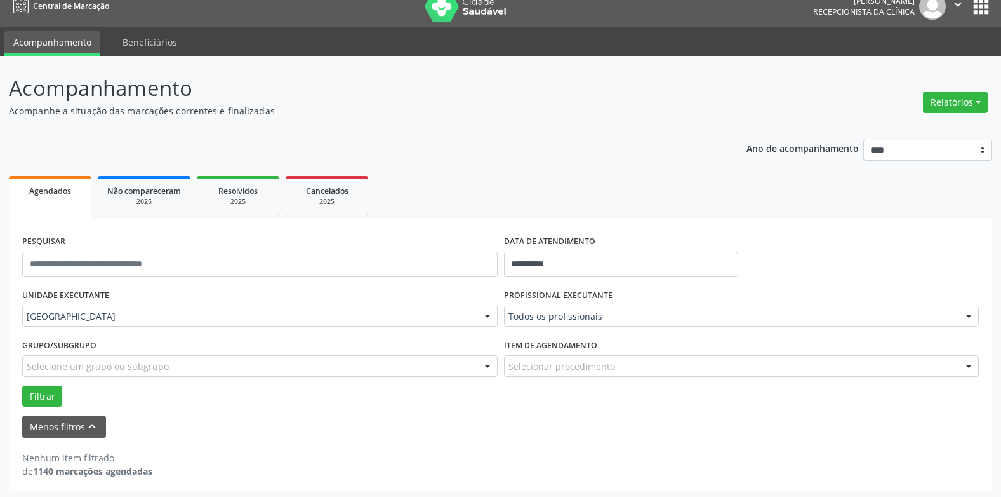
scroll to position [17, 0]
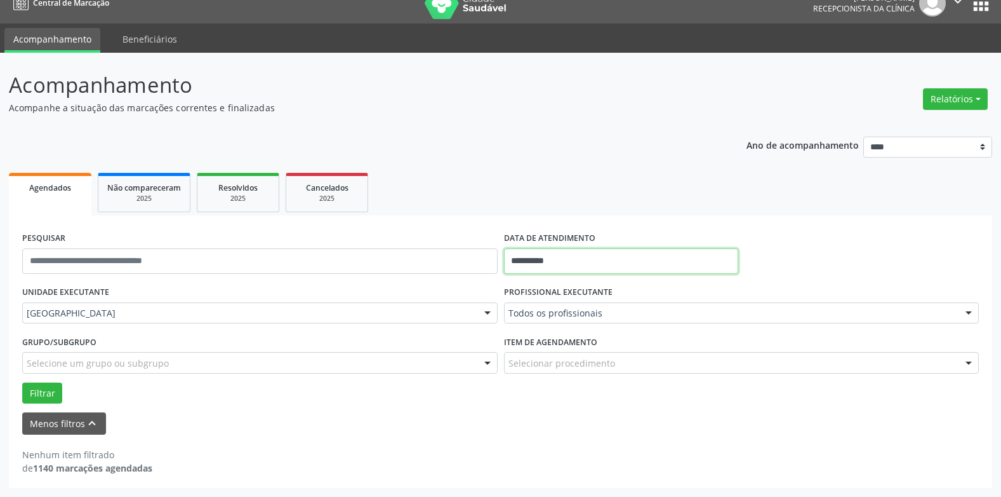
click at [575, 261] on input "**********" at bounding box center [621, 260] width 234 height 25
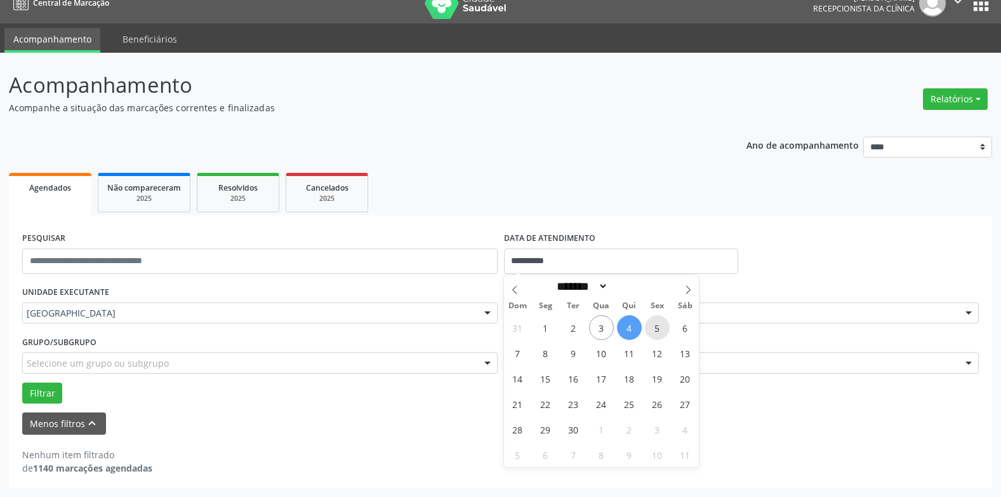
click at [652, 326] on span "5" at bounding box center [657, 327] width 25 height 25
type input "**********"
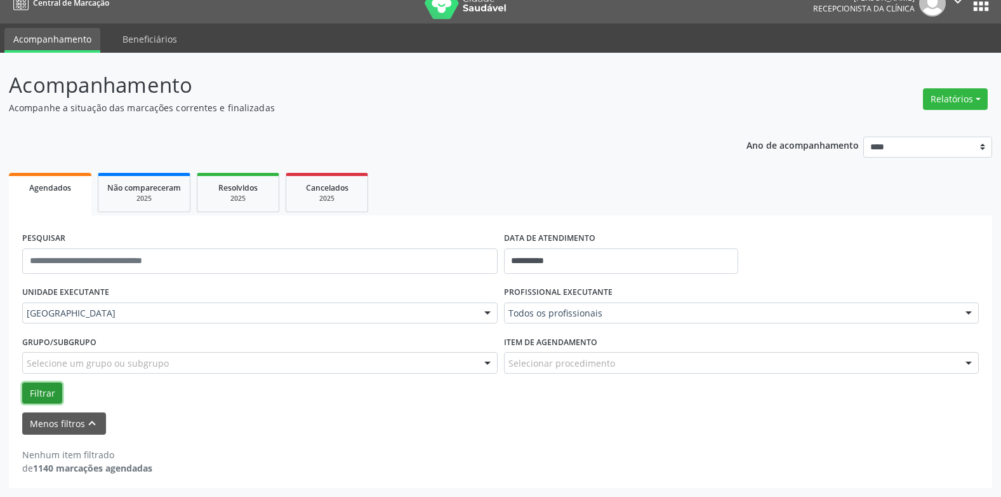
drag, startPoint x: 39, startPoint y: 388, endPoint x: 145, endPoint y: 363, distance: 109.0
click at [37, 388] on button "Filtrar" at bounding box center [42, 393] width 40 height 22
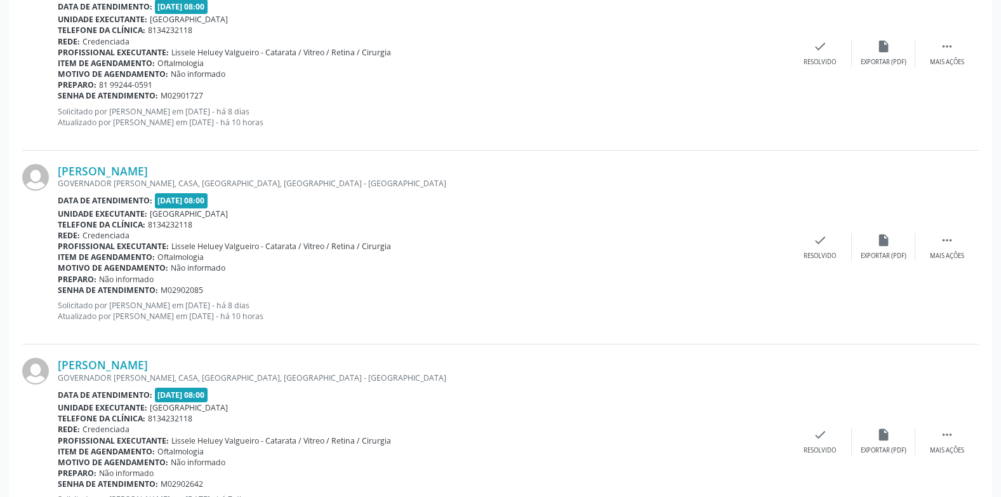
scroll to position [609, 0]
